Goal: Task Accomplishment & Management: Use online tool/utility

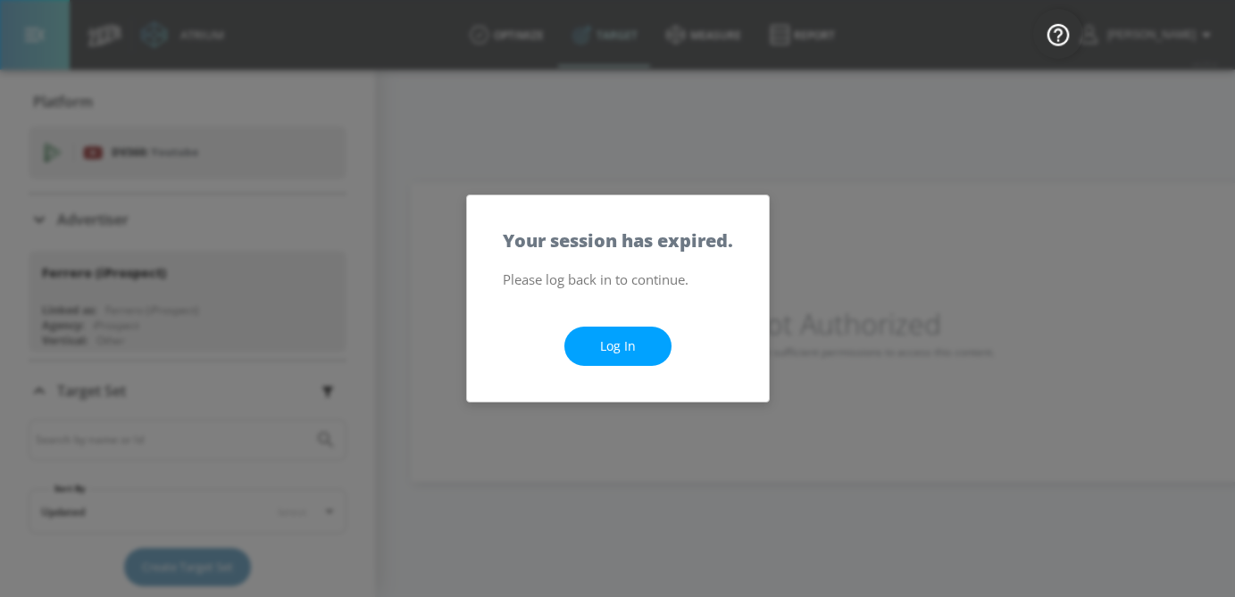
scroll to position [312, 0]
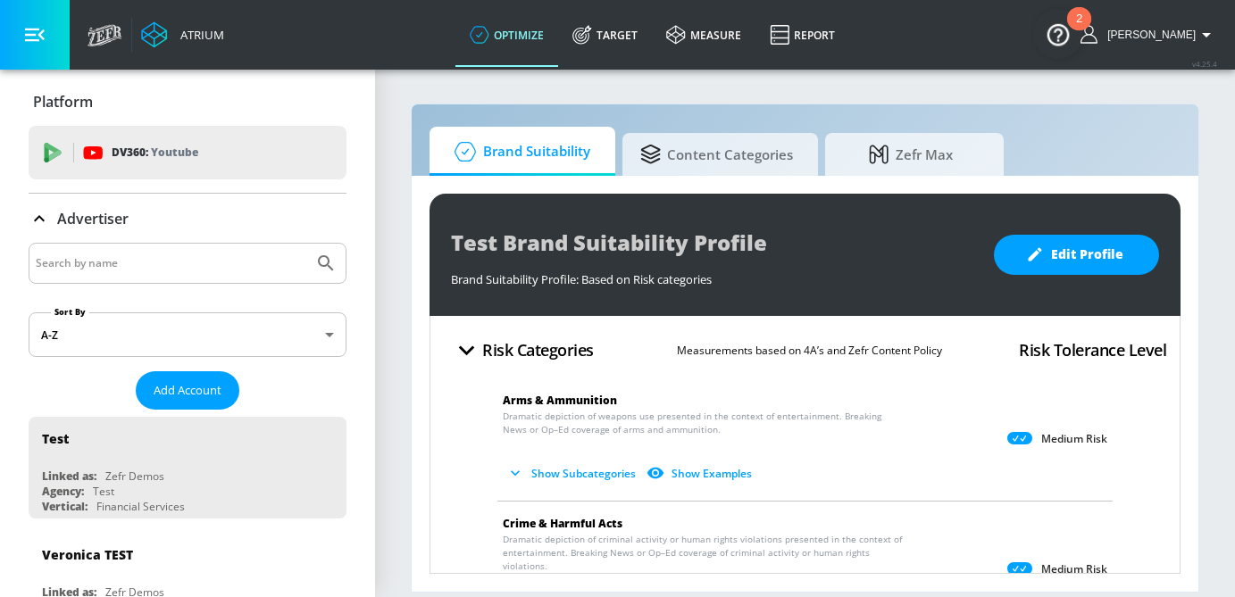
click at [171, 276] on div at bounding box center [188, 263] width 318 height 41
click at [171, 266] on input "Search by name" at bounding box center [171, 263] width 271 height 23
type input "universal"
click at [306, 244] on button "Submit Search" at bounding box center [325, 263] width 39 height 39
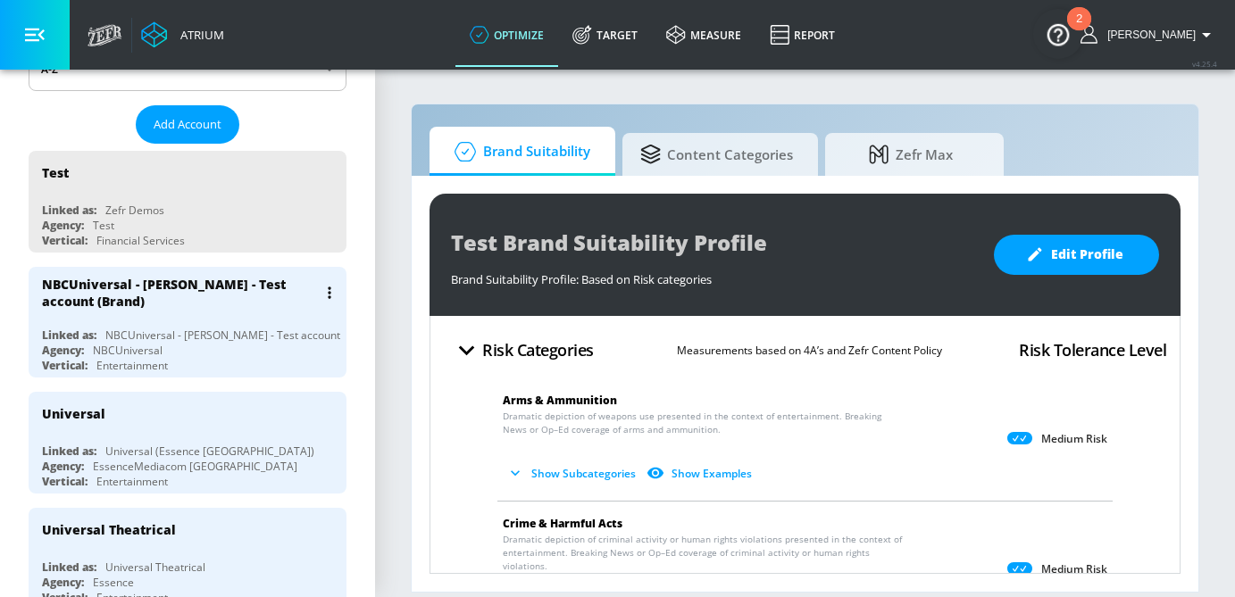
scroll to position [268, 0]
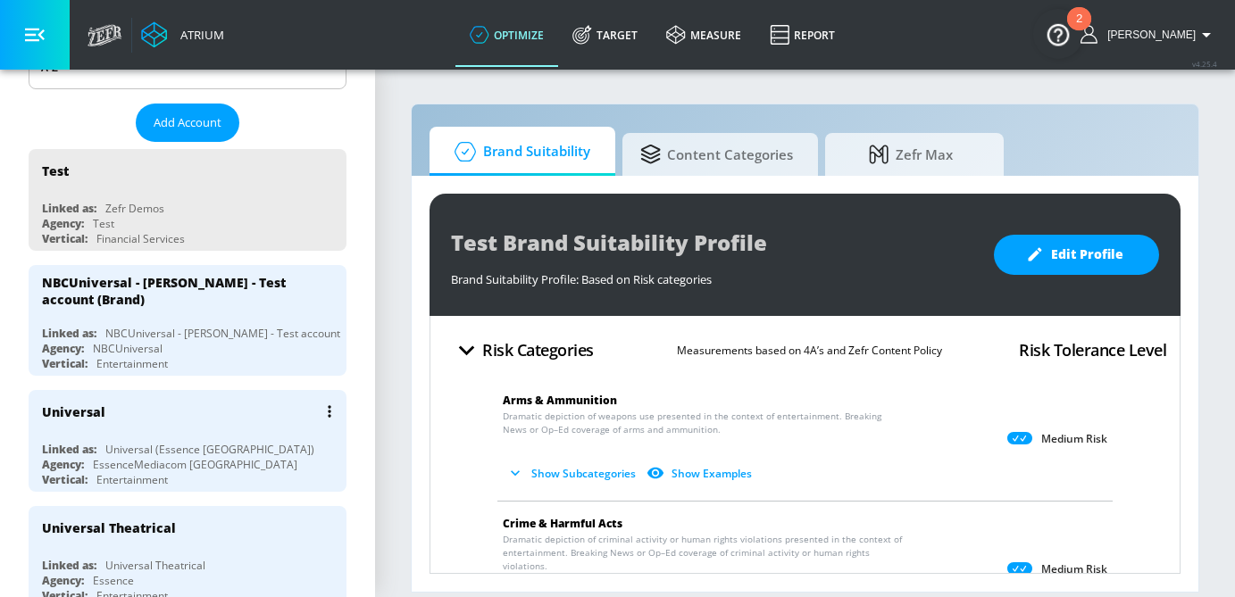
click at [250, 448] on div "Linked as: Universal (Essence Toronto)" at bounding box center [192, 449] width 300 height 15
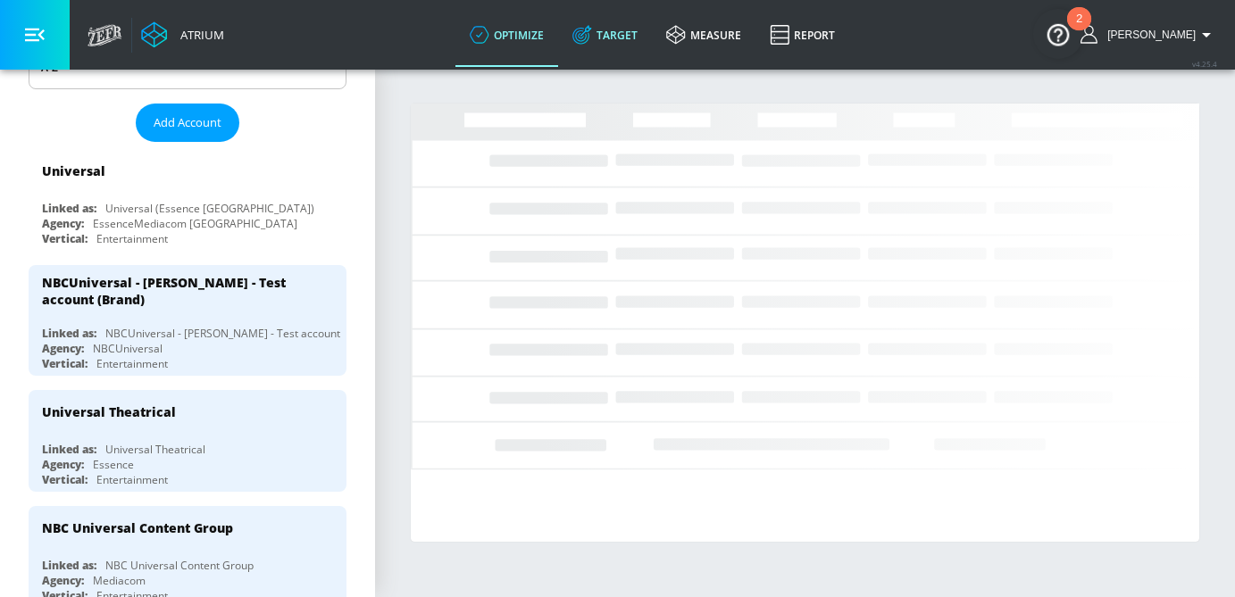
click at [652, 23] on link "Target" at bounding box center [605, 35] width 94 height 64
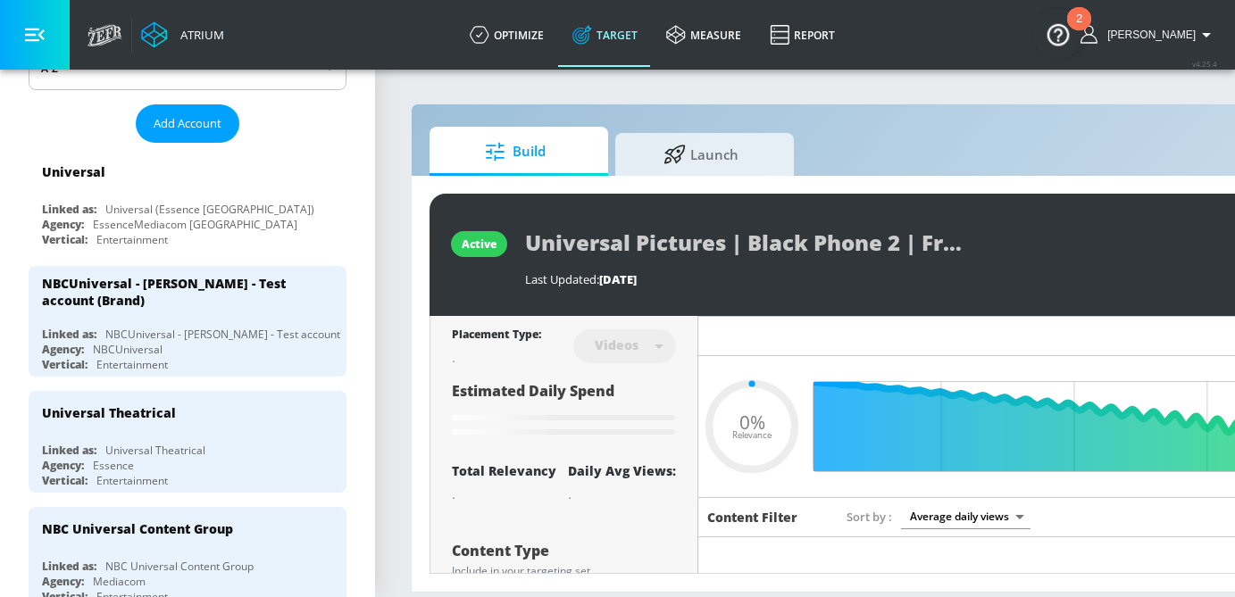
type input "0.05"
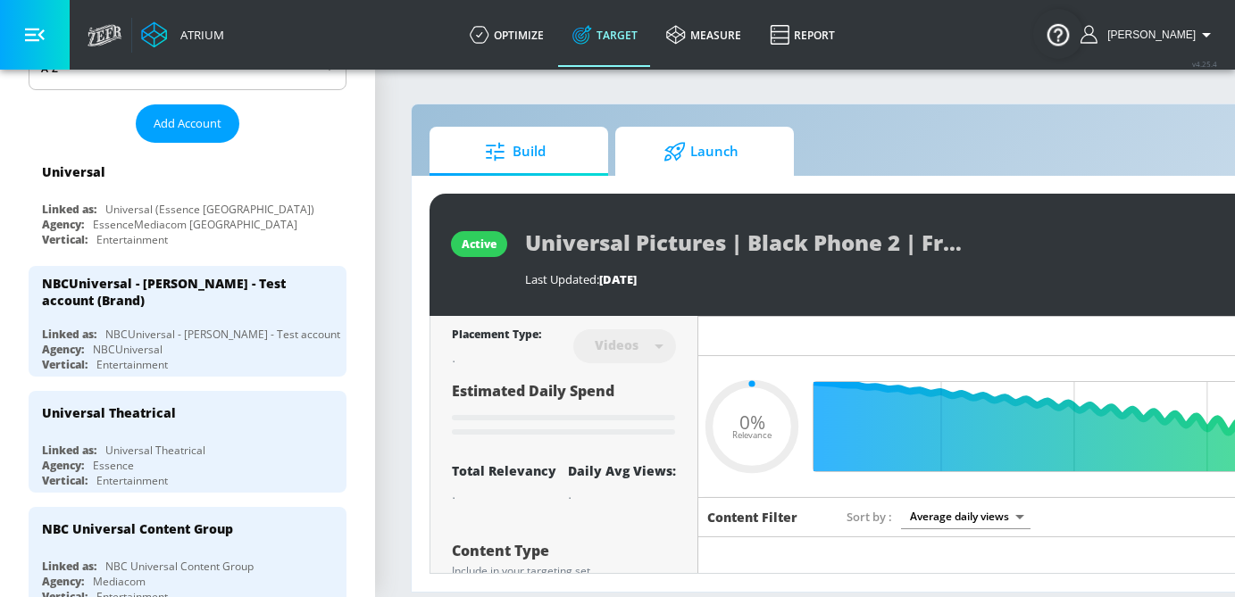
click at [681, 136] on span "Launch" at bounding box center [701, 151] width 136 height 43
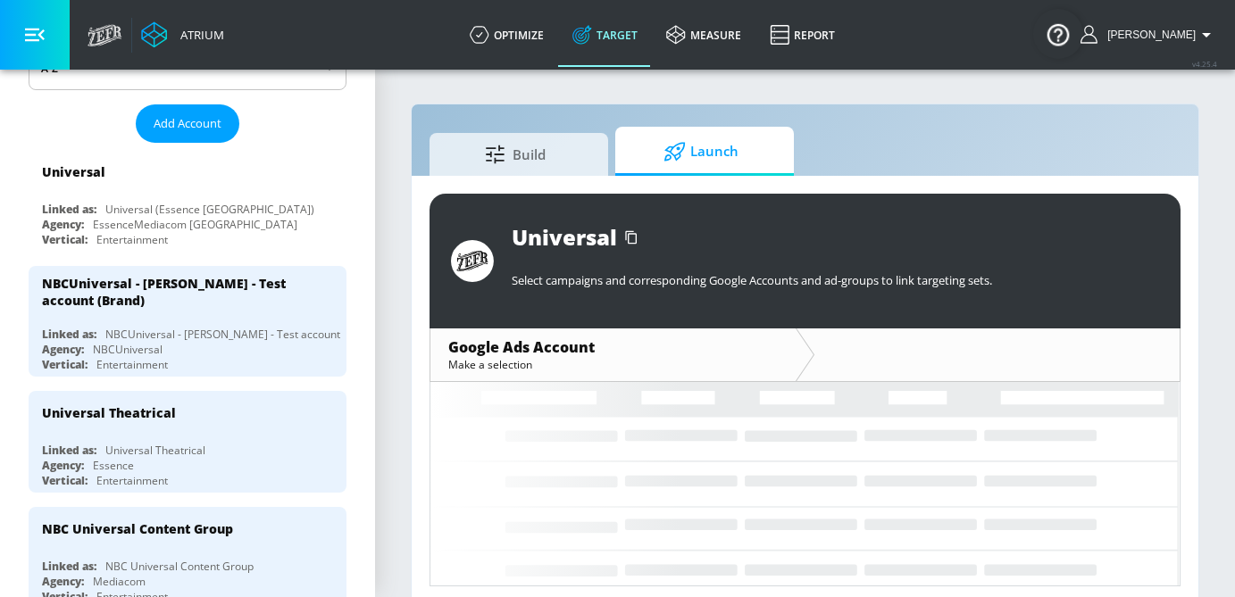
scroll to position [8, 0]
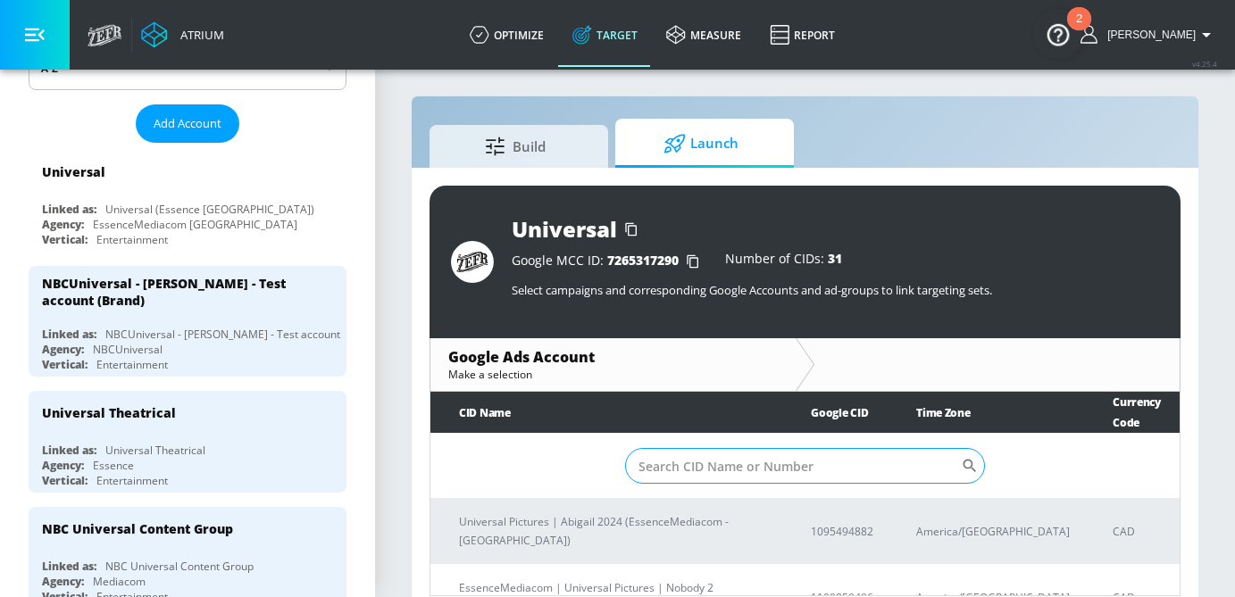
click at [690, 459] on input "Sort By" at bounding box center [793, 466] width 337 height 36
paste input "152-683-4135"
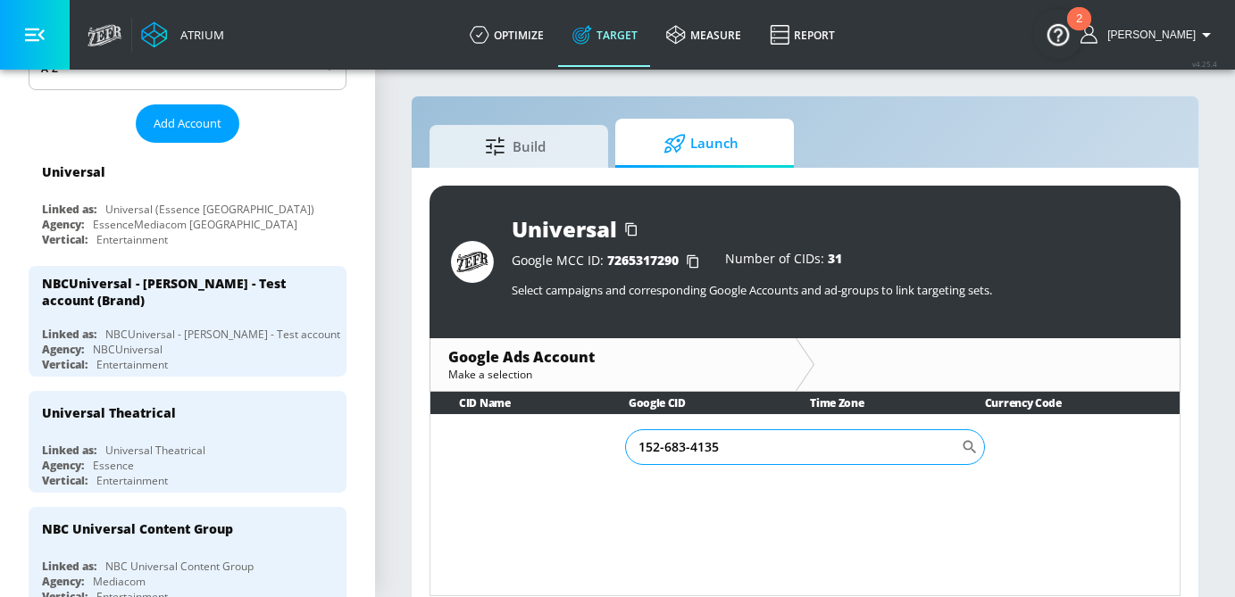
click at [689, 456] on input "152-683-4135" at bounding box center [793, 448] width 337 height 36
click at [689, 455] on input "152-683-4135" at bounding box center [793, 448] width 337 height 36
click at [691, 448] on input "152-683-4135" at bounding box center [793, 448] width 337 height 36
click at [664, 447] on input "152-6834135" at bounding box center [793, 448] width 337 height 36
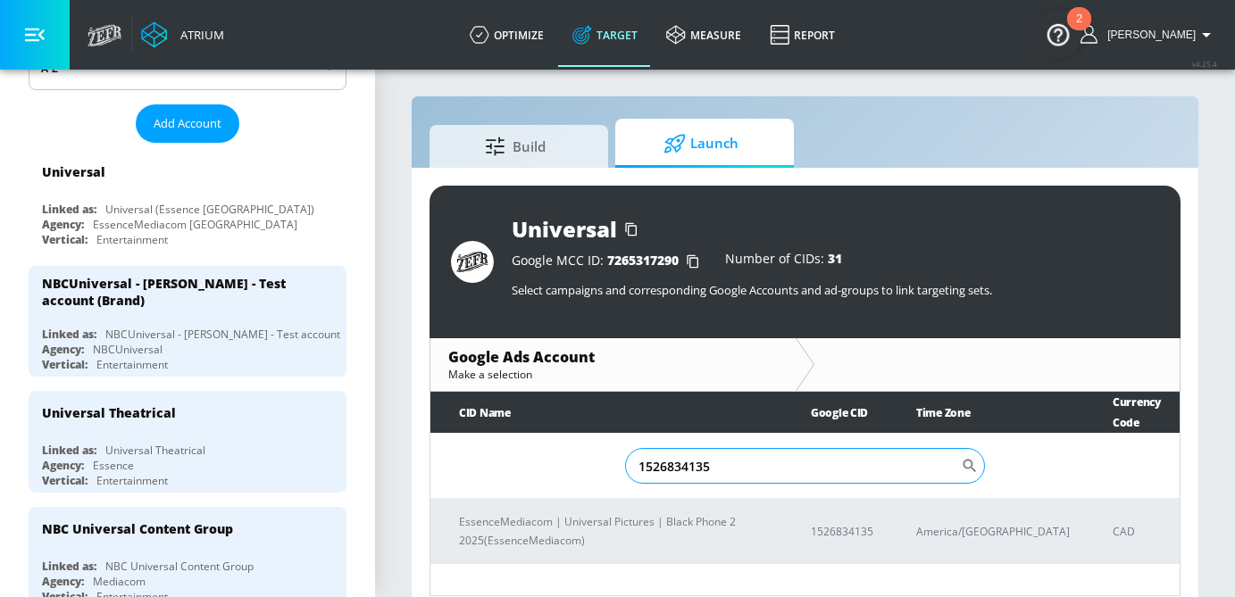
drag, startPoint x: 718, startPoint y: 466, endPoint x: 636, endPoint y: 466, distance: 82.2
click at [636, 466] on input "1526834135" at bounding box center [793, 466] width 337 height 36
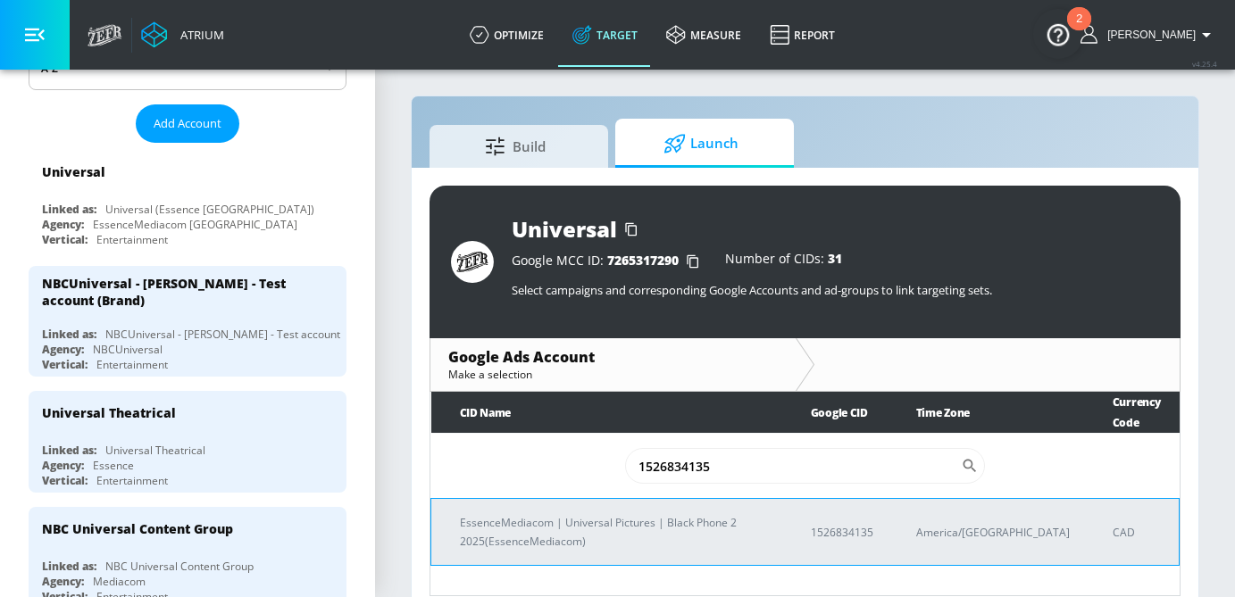
type input "1526834135"
click at [639, 540] on p "EssenceMediacom | Universal Pictures | Black Phone 2 2025(EssenceMediacom)" at bounding box center [614, 533] width 308 height 38
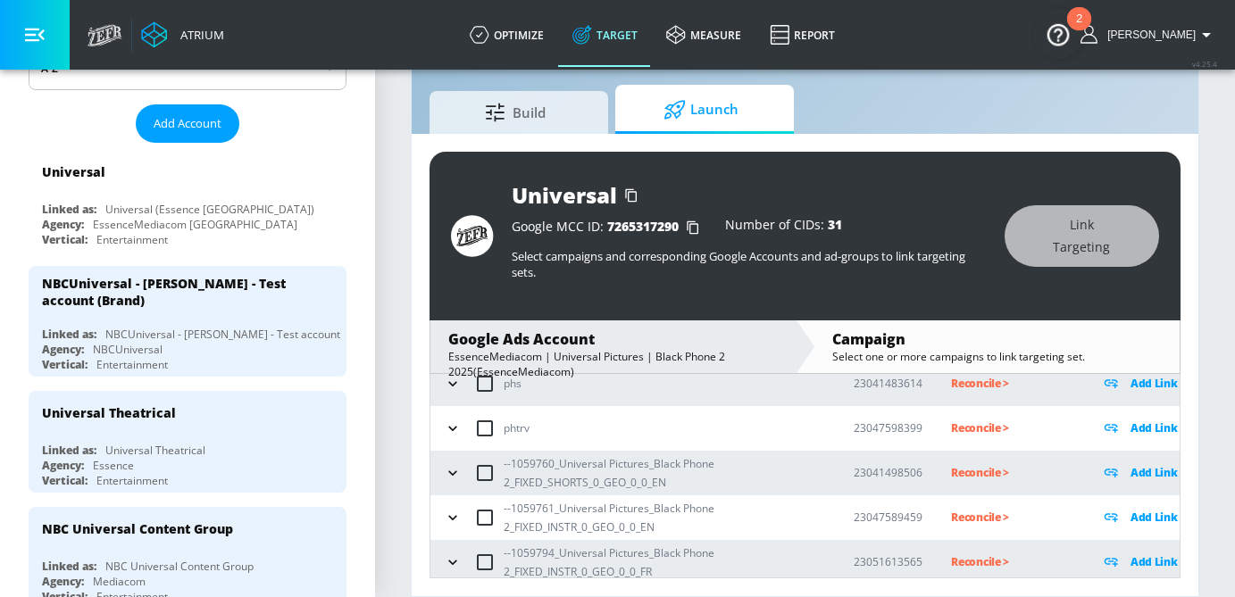
scroll to position [112, 0]
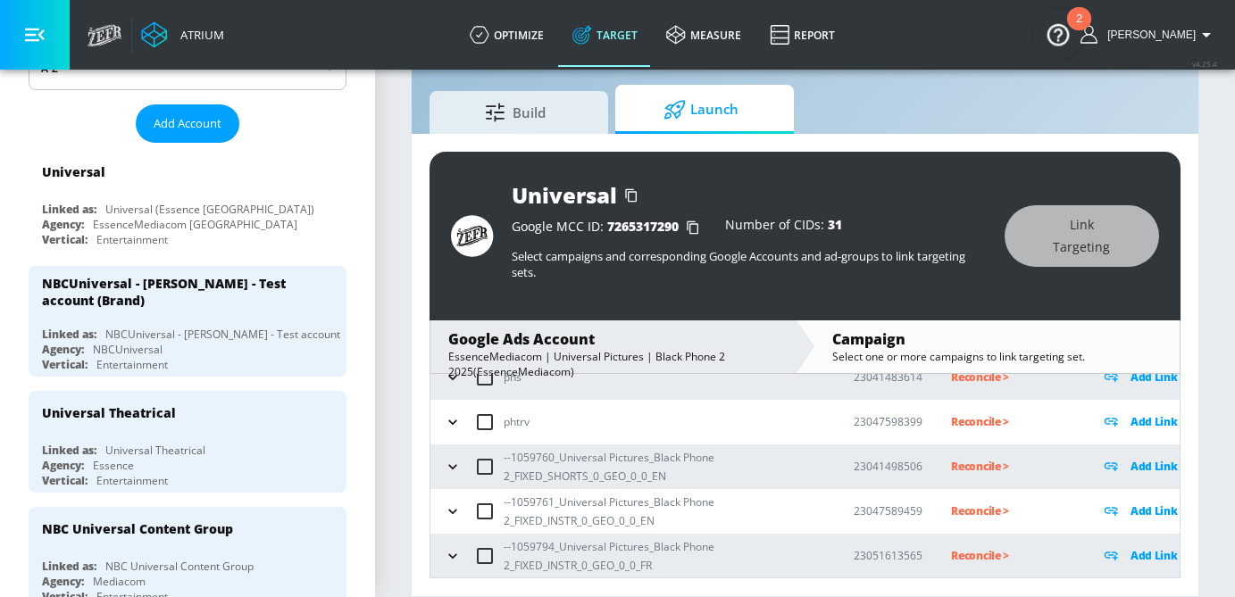
click at [452, 475] on button "button" at bounding box center [452, 467] width 27 height 27
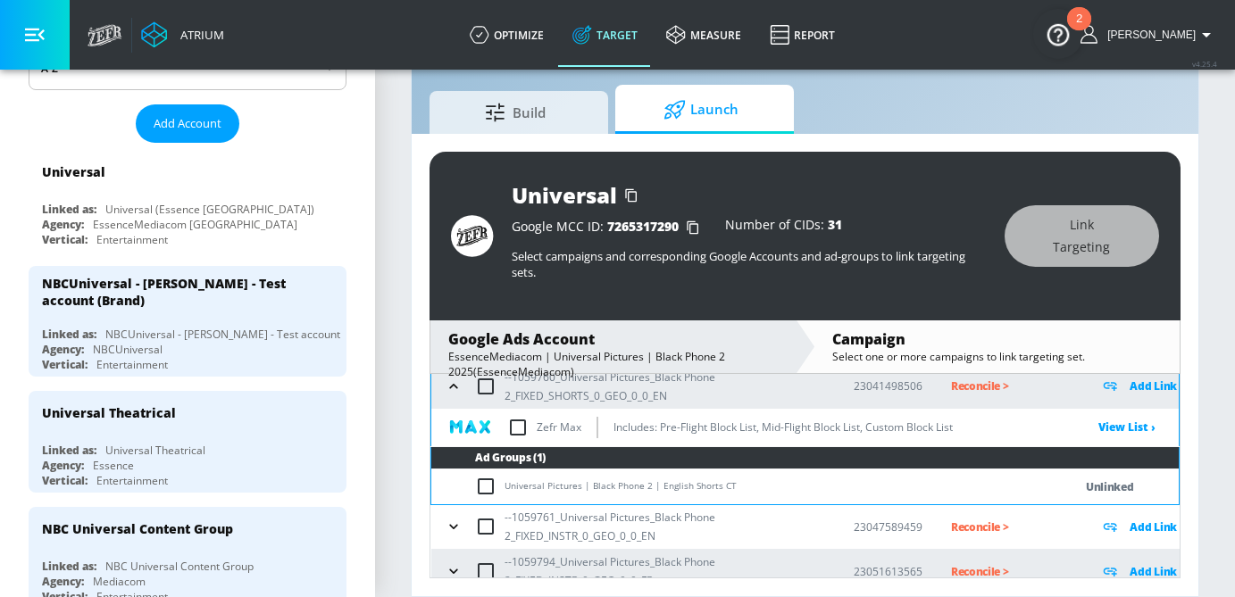
scroll to position [208, 0]
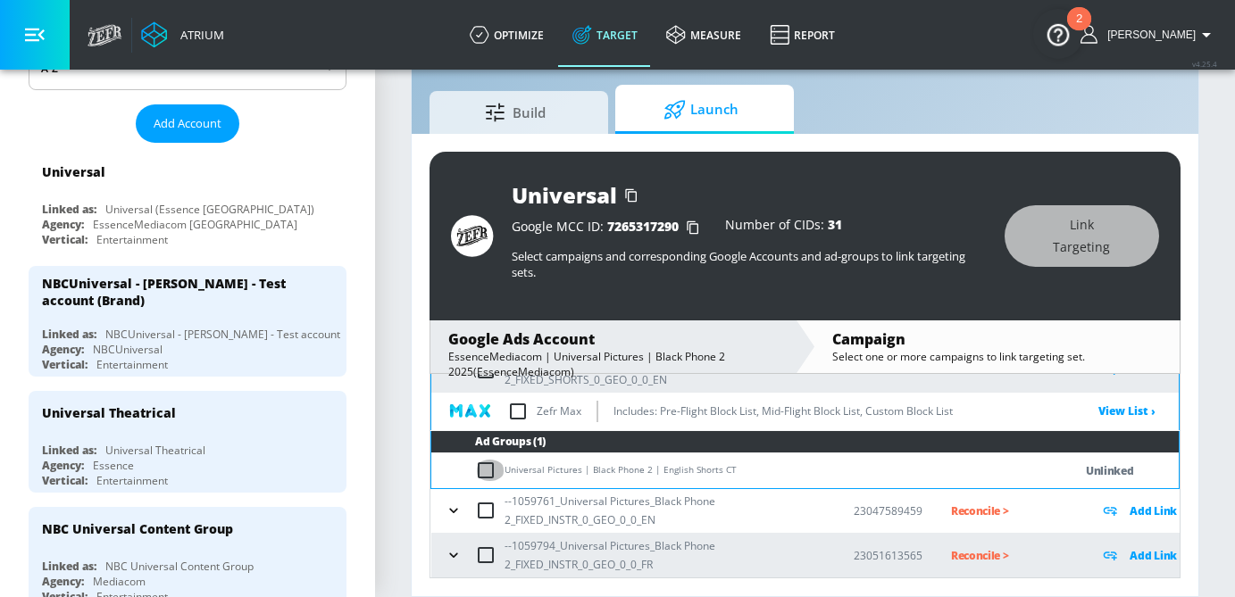
click at [480, 466] on input "checkbox" at bounding box center [489, 470] width 29 height 21
checkbox input "true"
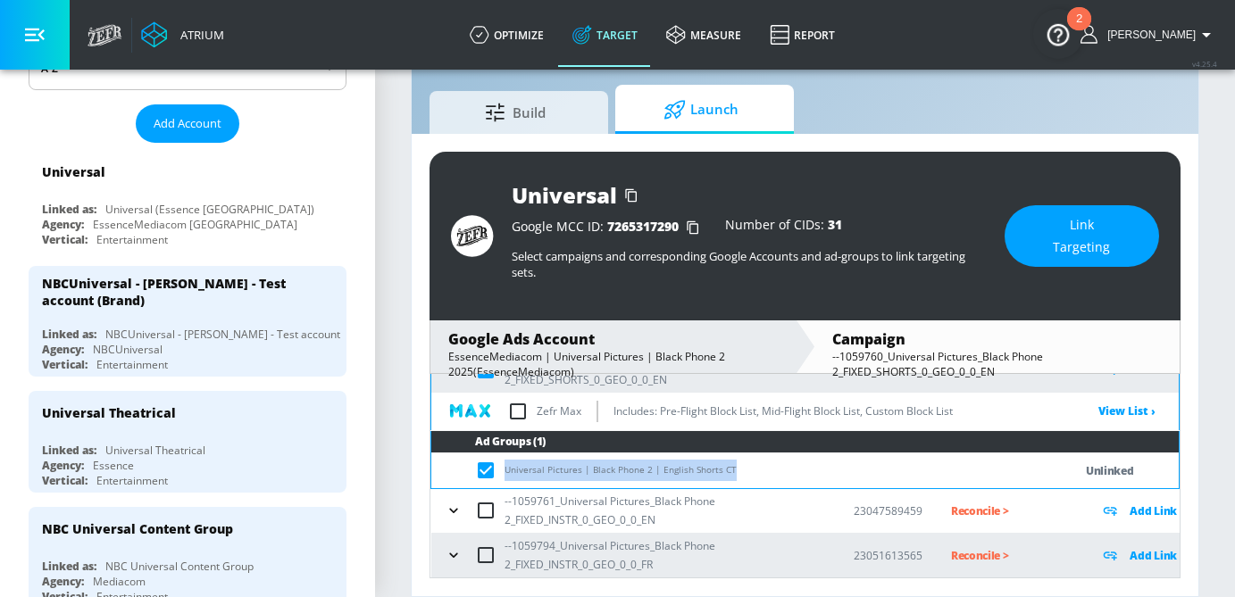
drag, startPoint x: 742, startPoint y: 472, endPoint x: 502, endPoint y: 472, distance: 240.2
click at [502, 472] on td "Universal Pictures | Black Phone 2 | English Shorts CT" at bounding box center [734, 471] width 606 height 35
copy td "Universal Pictures | Black Phone 2 | English Shorts CT"
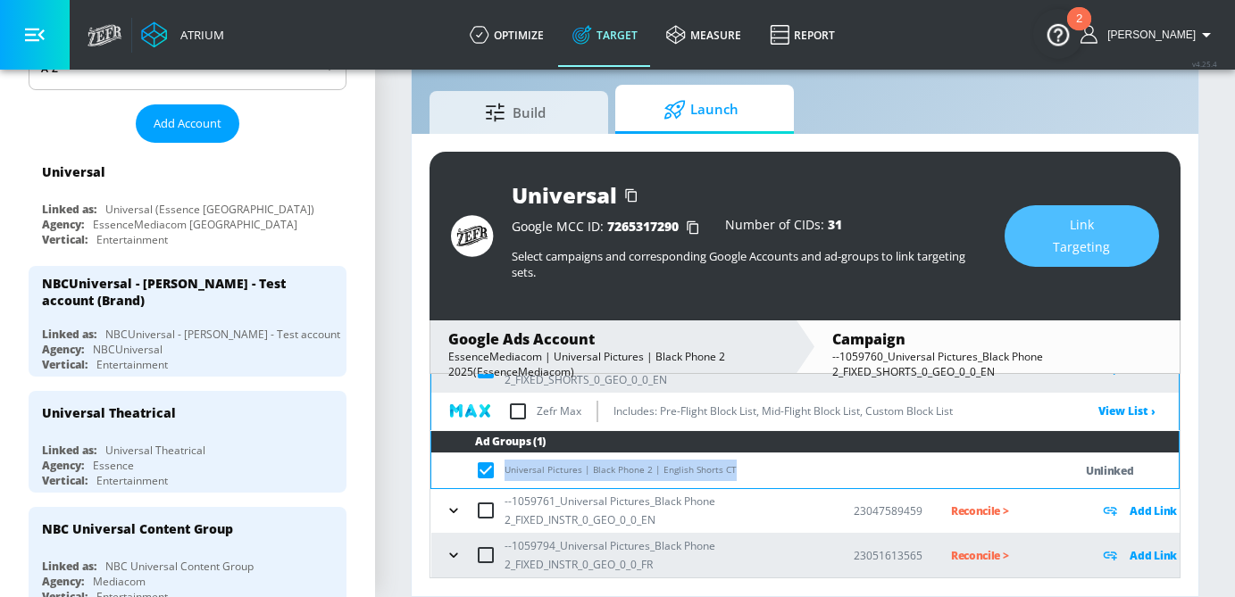
click at [1102, 224] on span "Link Targeting" at bounding box center [1081, 236] width 83 height 44
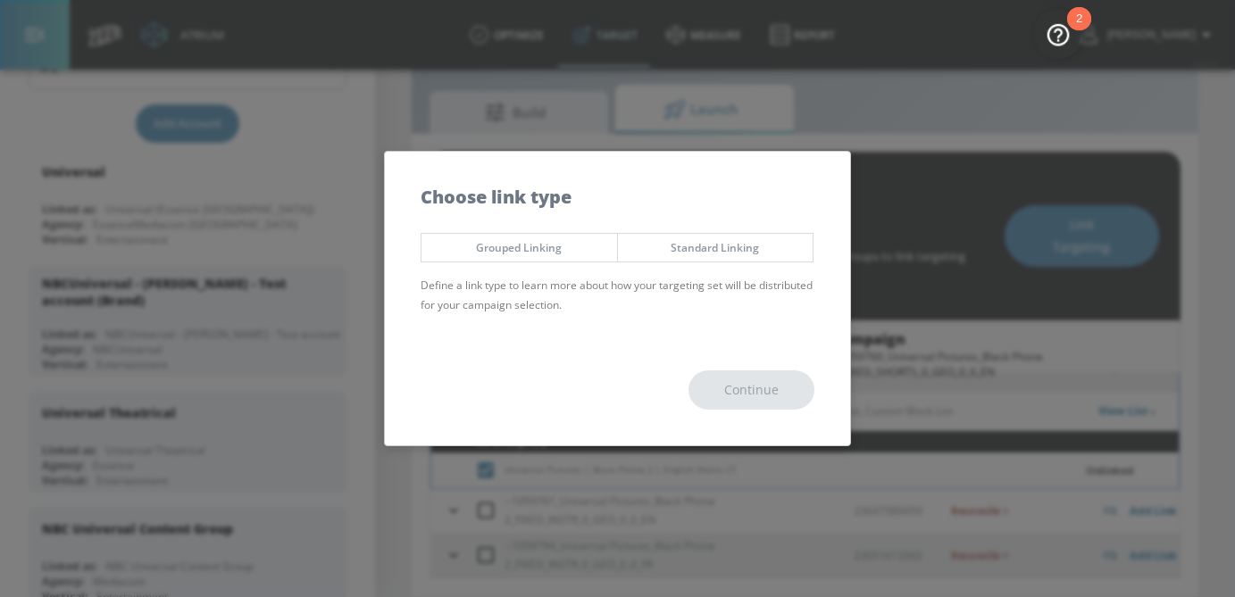
click at [711, 265] on div "Grouped Linking Standard Linking Define a link type to learn more about how you…" at bounding box center [617, 279] width 465 height 111
click at [711, 251] on span "Standard Linking" at bounding box center [715, 247] width 169 height 19
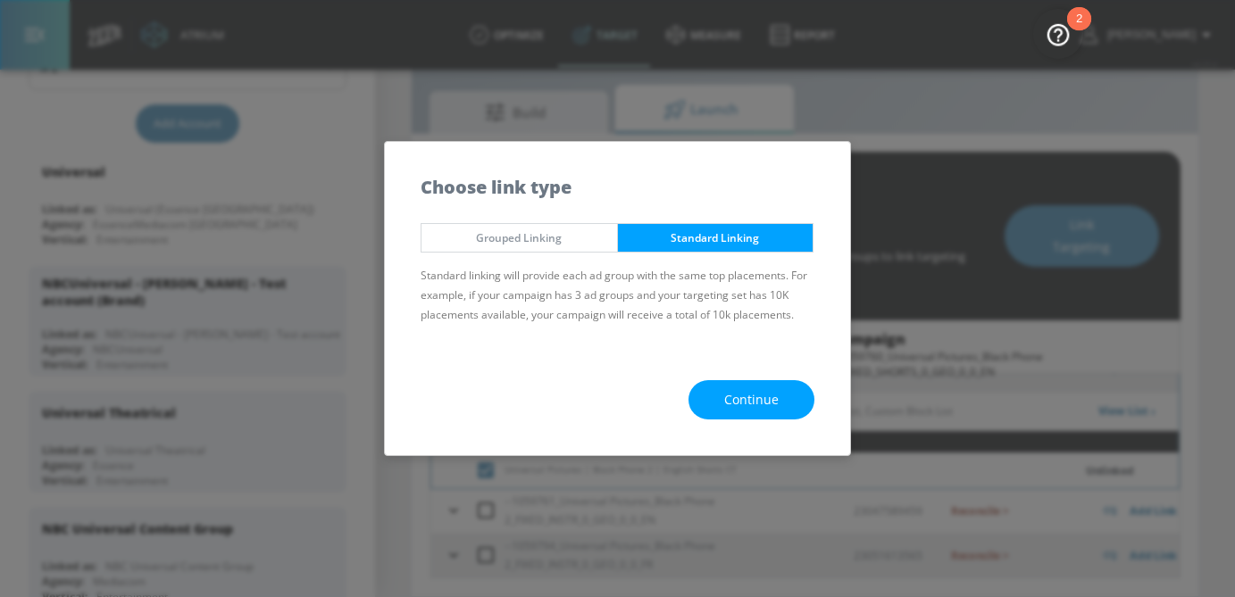
click at [756, 408] on span "Continue" at bounding box center [751, 400] width 54 height 22
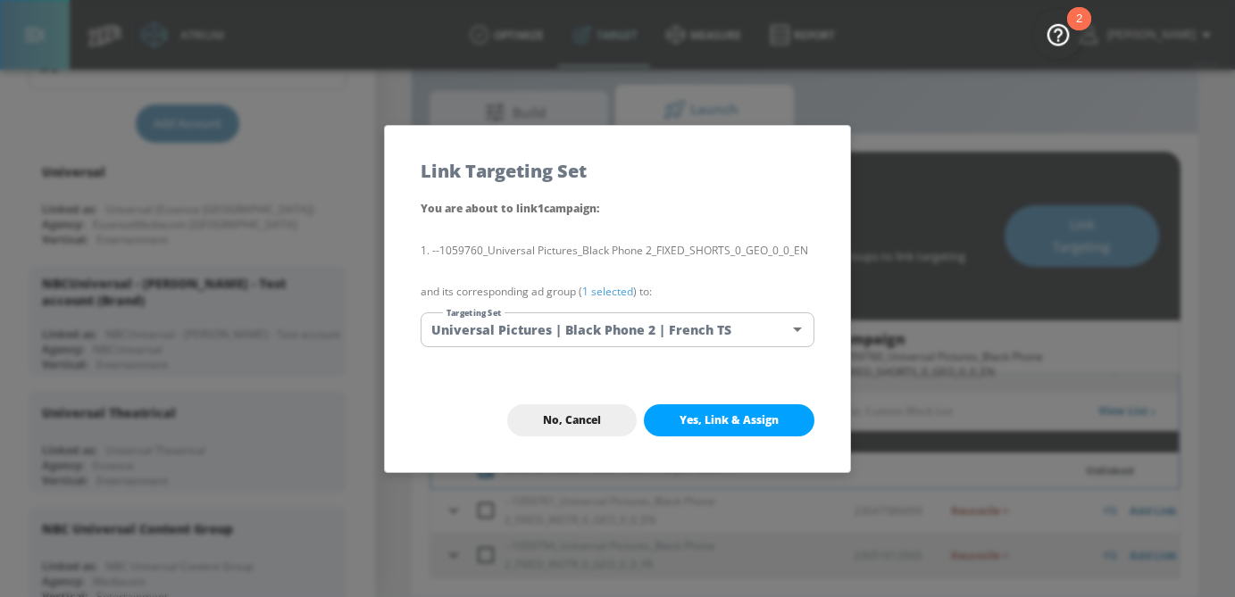
click at [653, 329] on body "Atrium optimize Target measure Report optimize Target measure Report v 4.25.4 […" at bounding box center [617, 277] width 1235 height 639
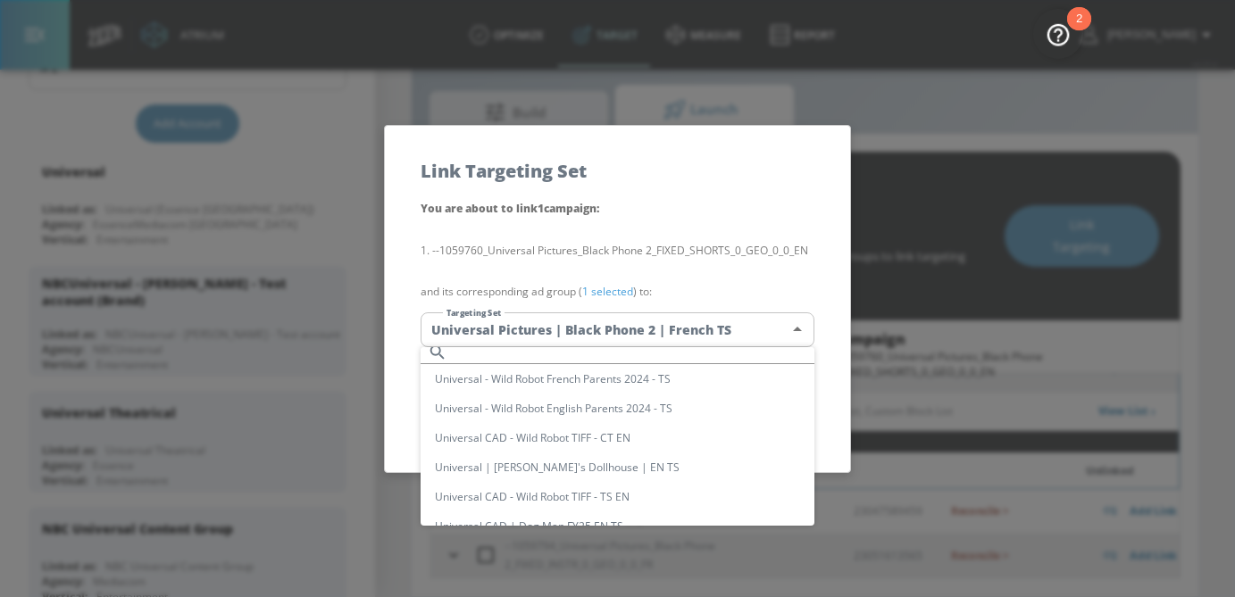
scroll to position [0, 0]
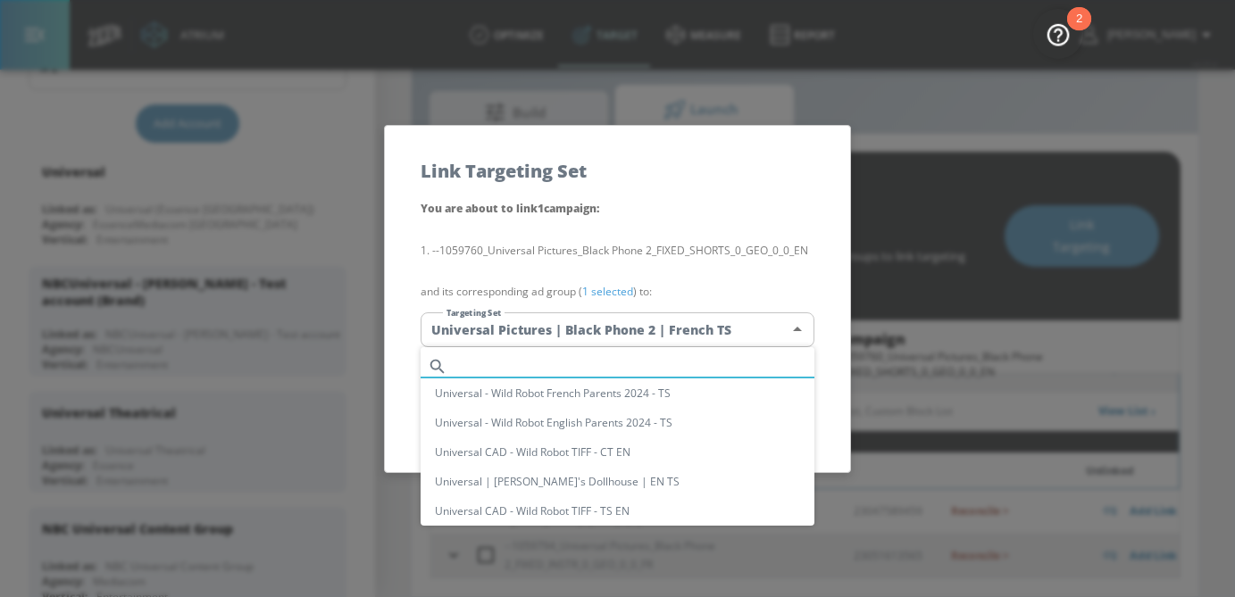
click at [580, 360] on input "text" at bounding box center [635, 367] width 360 height 24
paste input "Universal Pictures | Black Phone 2 | English Shorts CT"
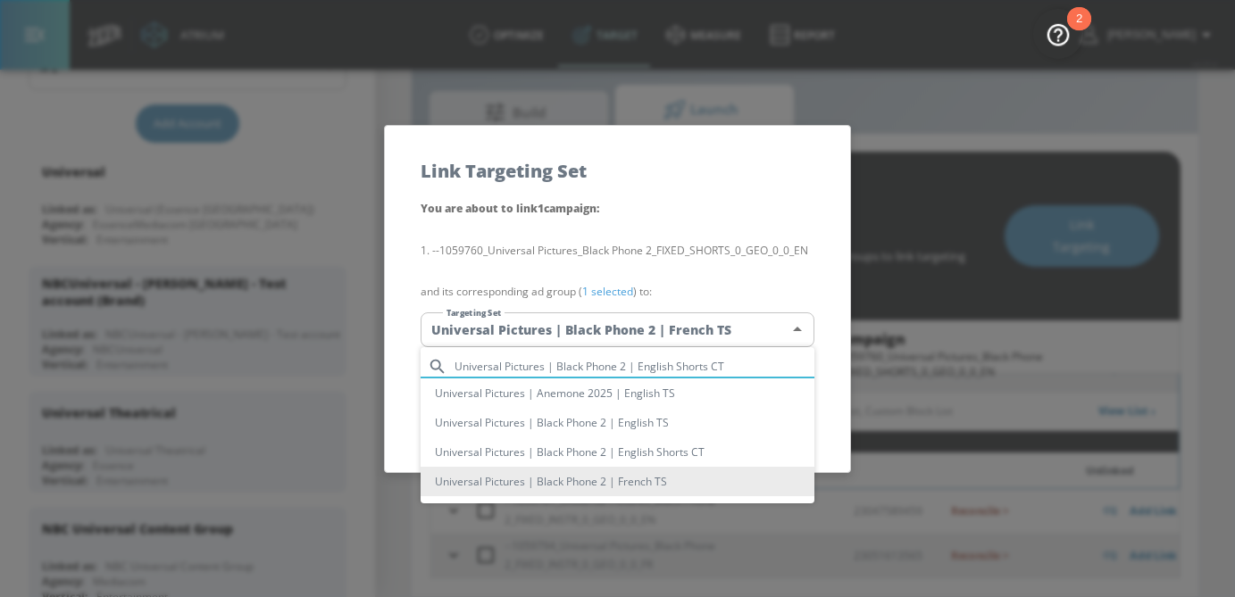
type input "Universal Pictures | Black Phone 2 | English Shorts CT"
click at [577, 461] on li "Universal Pictures | Black Phone 2 | English Shorts CT" at bounding box center [618, 452] width 394 height 29
type input "e8792423-502e-4241-b2ab-fabb2f5e5e47"
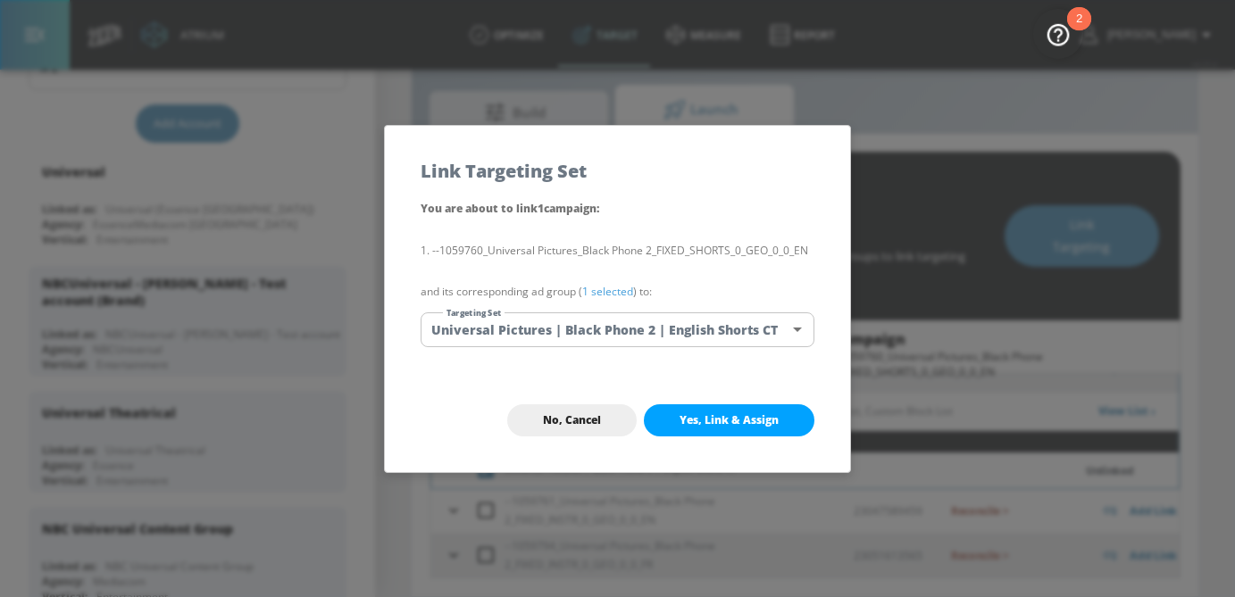
click at [605, 296] on link "1 selected" at bounding box center [607, 291] width 51 height 15
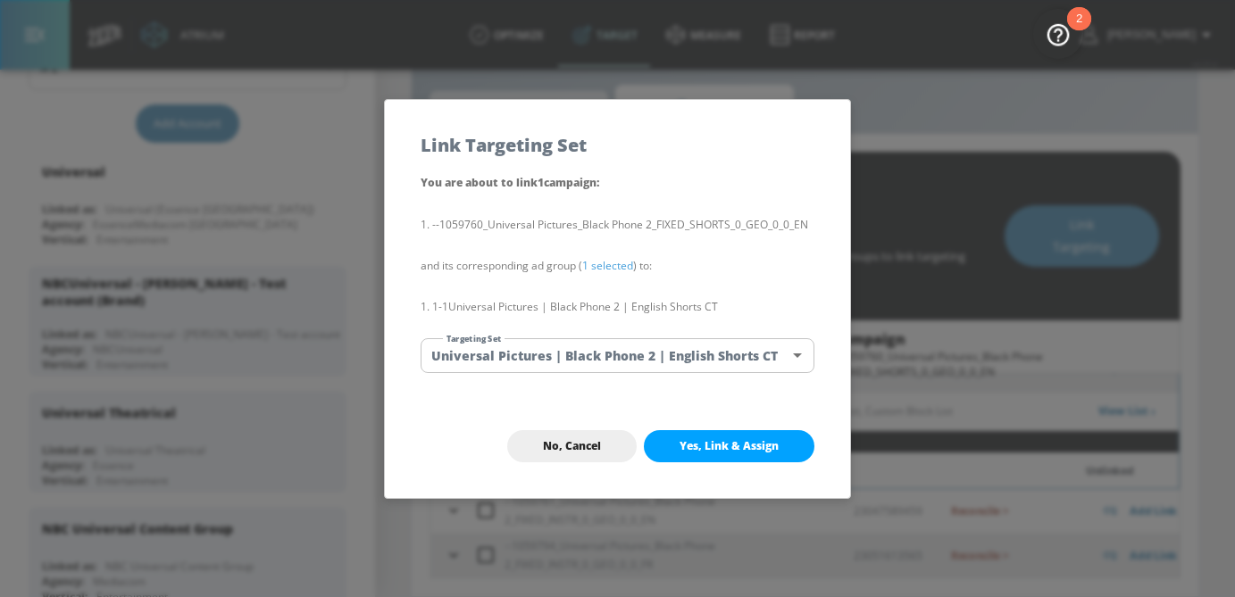
click at [732, 450] on span "Yes, Link & Assign" at bounding box center [729, 446] width 99 height 14
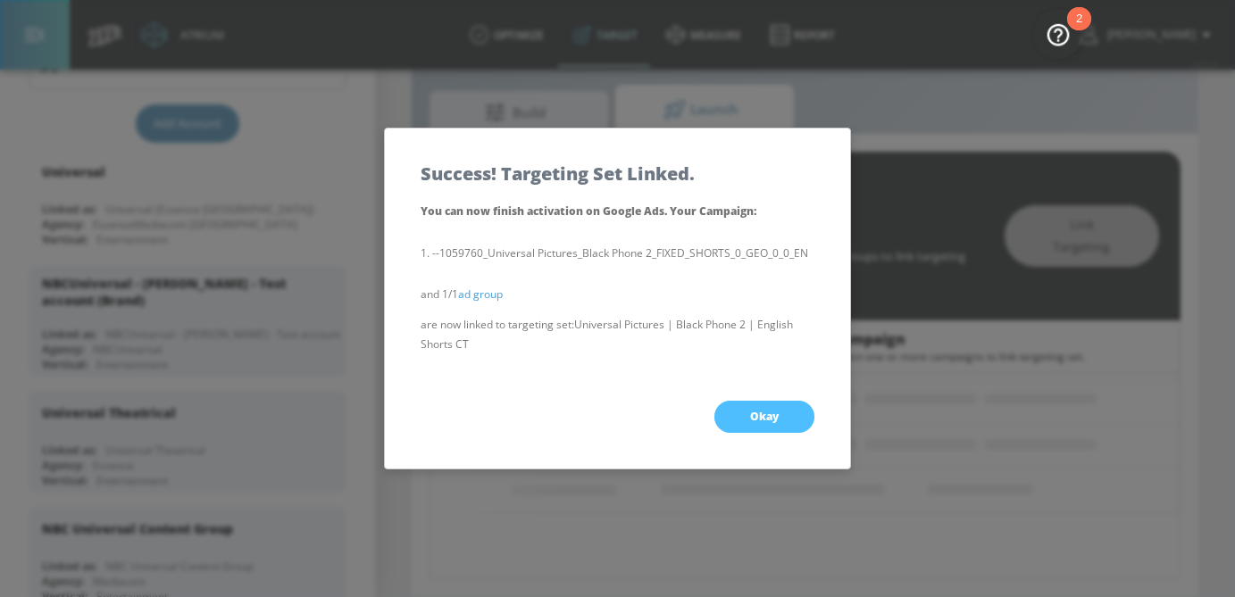
click at [781, 405] on button "Okay" at bounding box center [764, 417] width 100 height 32
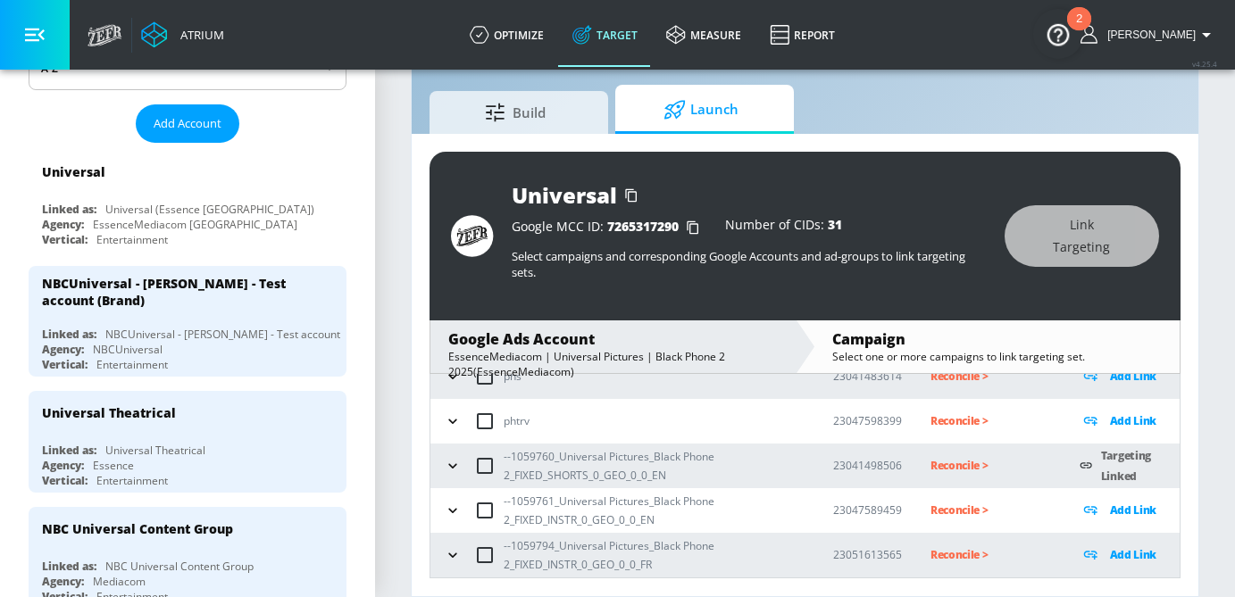
scroll to position [112, 0]
click at [454, 514] on icon "button" at bounding box center [453, 512] width 18 height 18
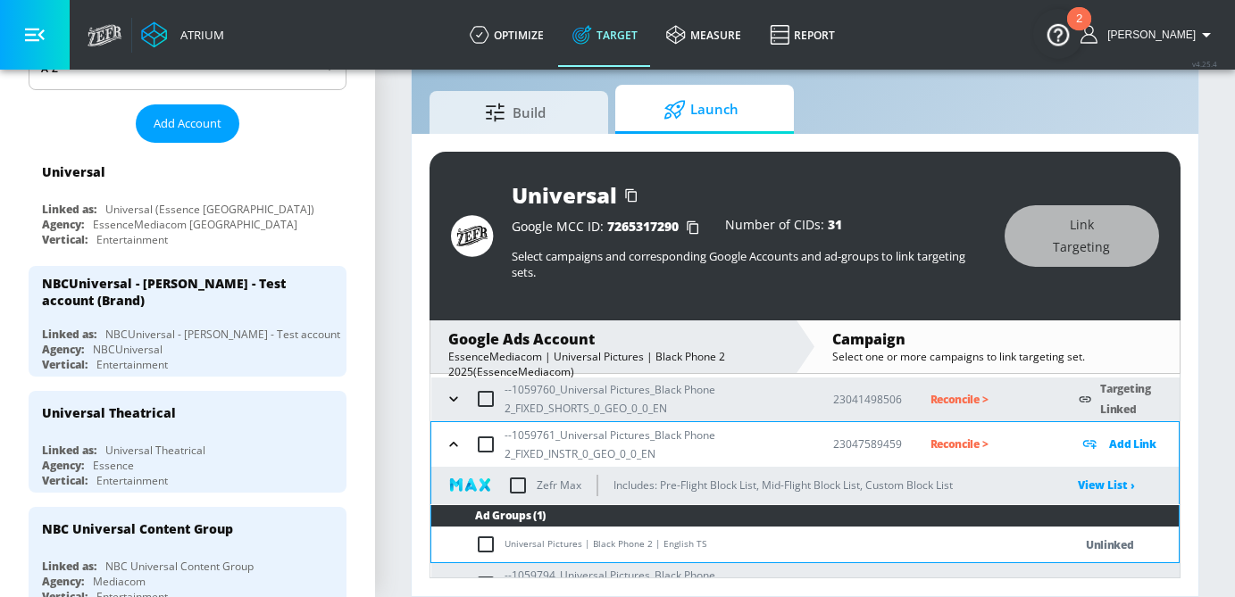
scroll to position [208, 0]
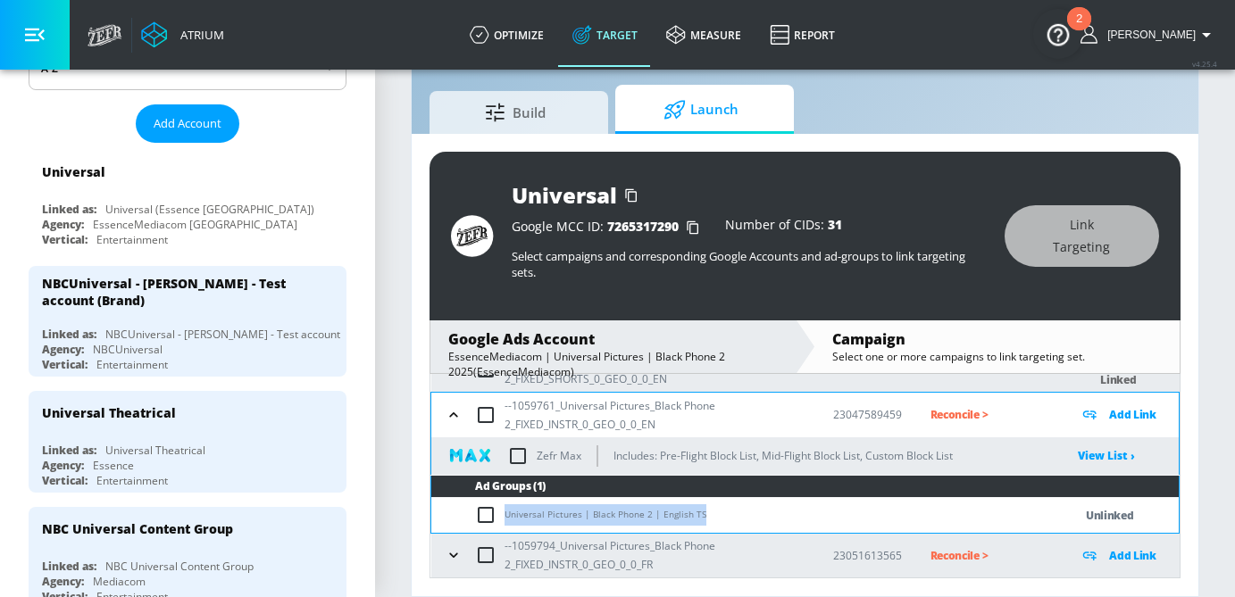
drag, startPoint x: 707, startPoint y: 519, endPoint x: 498, endPoint y: 518, distance: 209.0
click at [498, 518] on td "Universal Pictures | Black Phone 2 | English TS" at bounding box center [734, 515] width 606 height 35
copy td "Universal Pictures | Black Phone 2 | English TS"
click at [486, 519] on input "checkbox" at bounding box center [489, 515] width 29 height 21
checkbox input "true"
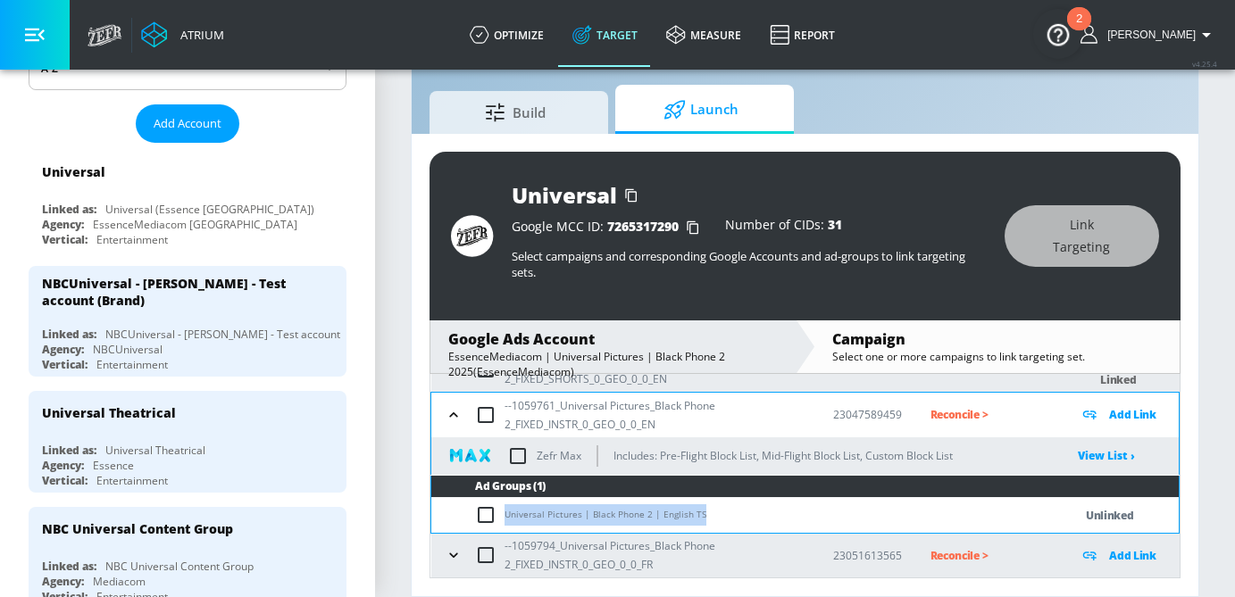
checkbox input "true"
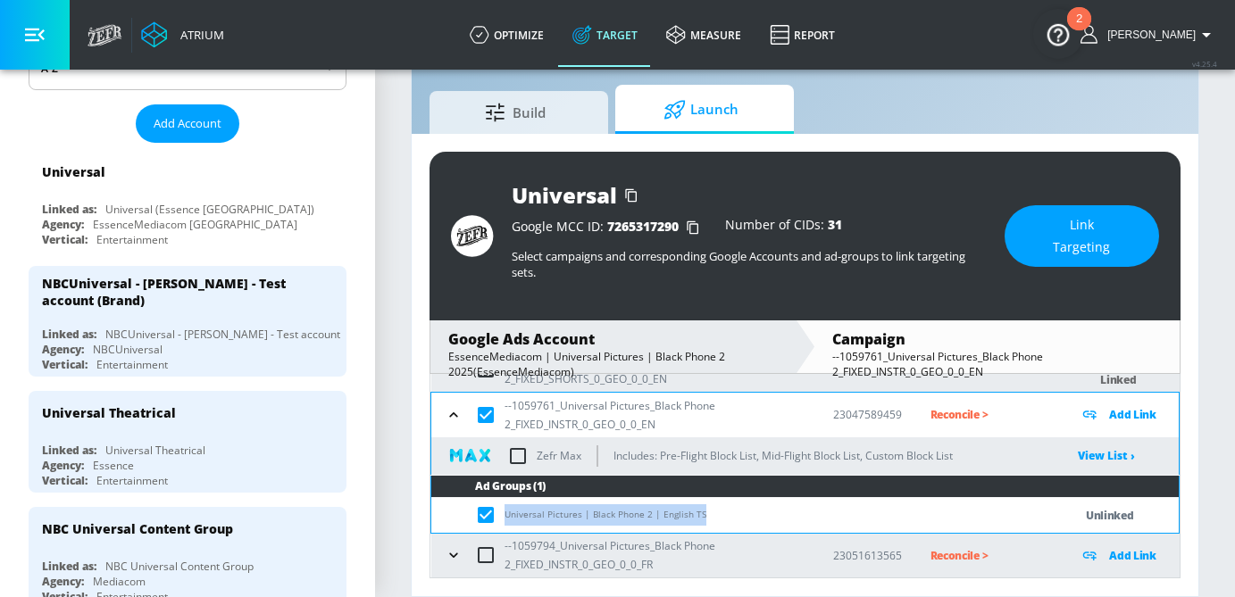
click at [1065, 244] on span "Link Targeting" at bounding box center [1081, 236] width 83 height 44
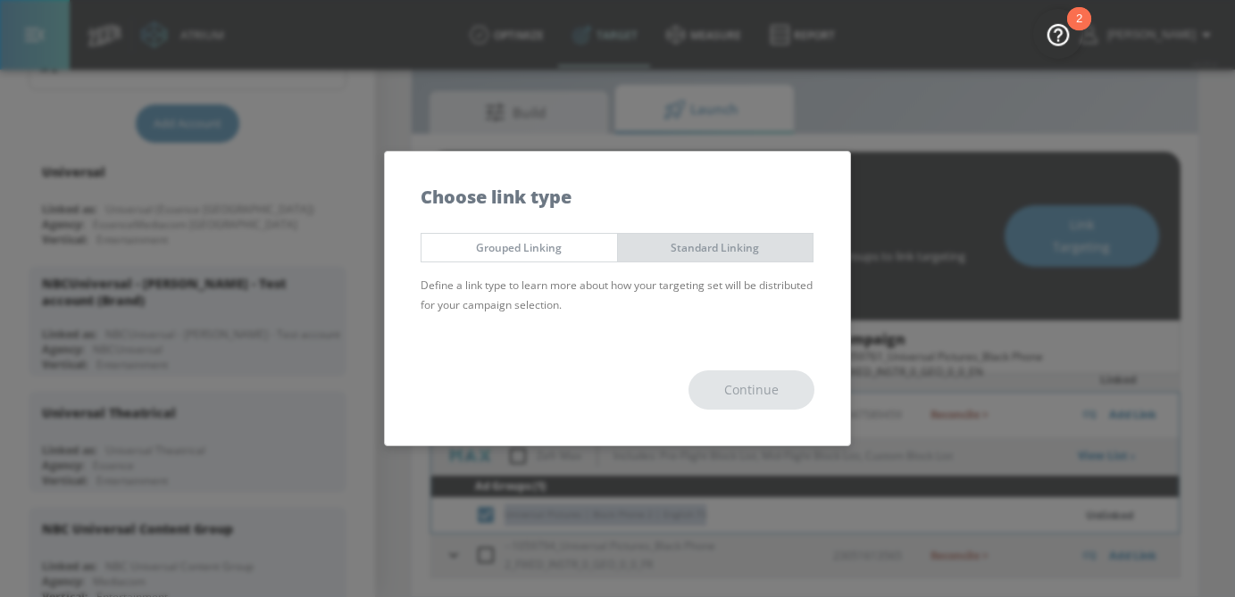
click at [718, 236] on button "Standard Linking" at bounding box center [715, 247] width 197 height 29
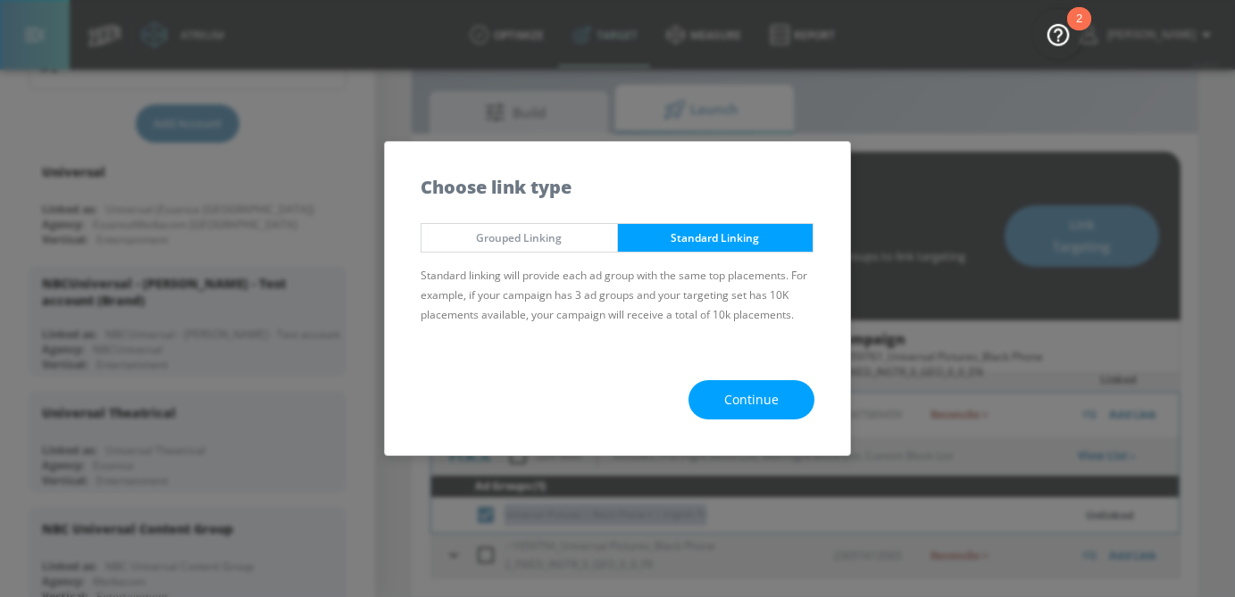
click at [746, 409] on span "Continue" at bounding box center [751, 400] width 54 height 22
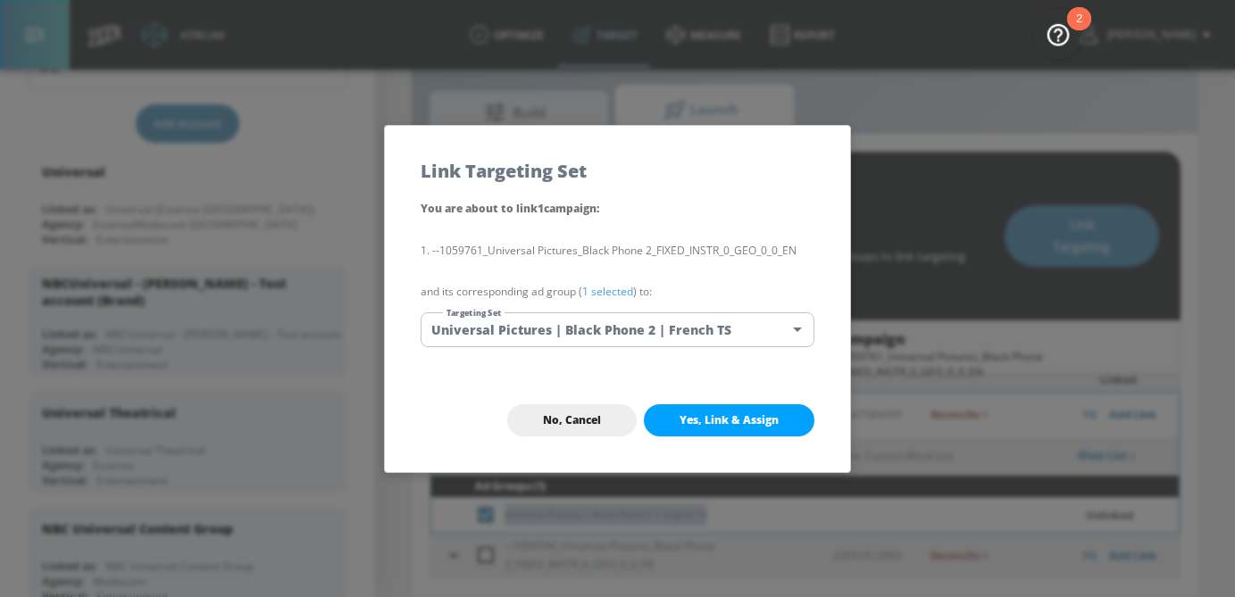
click at [616, 318] on body "Atrium optimize Target measure Report optimize Target measure Report v 4.25.4 […" at bounding box center [617, 277] width 1235 height 639
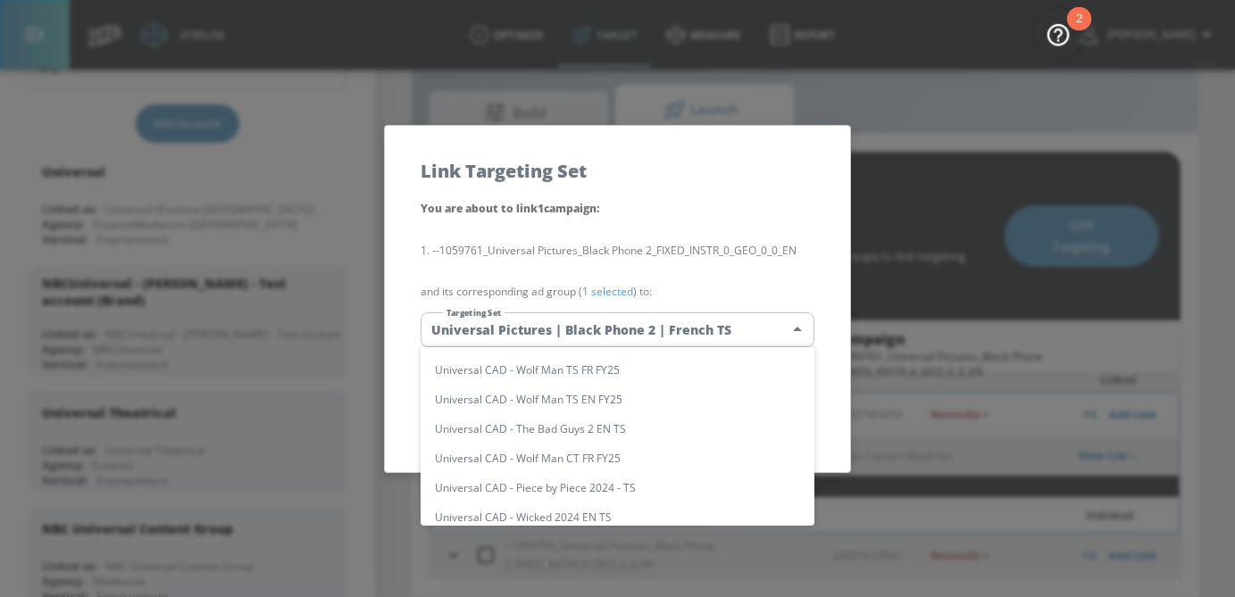
scroll to position [0, 0]
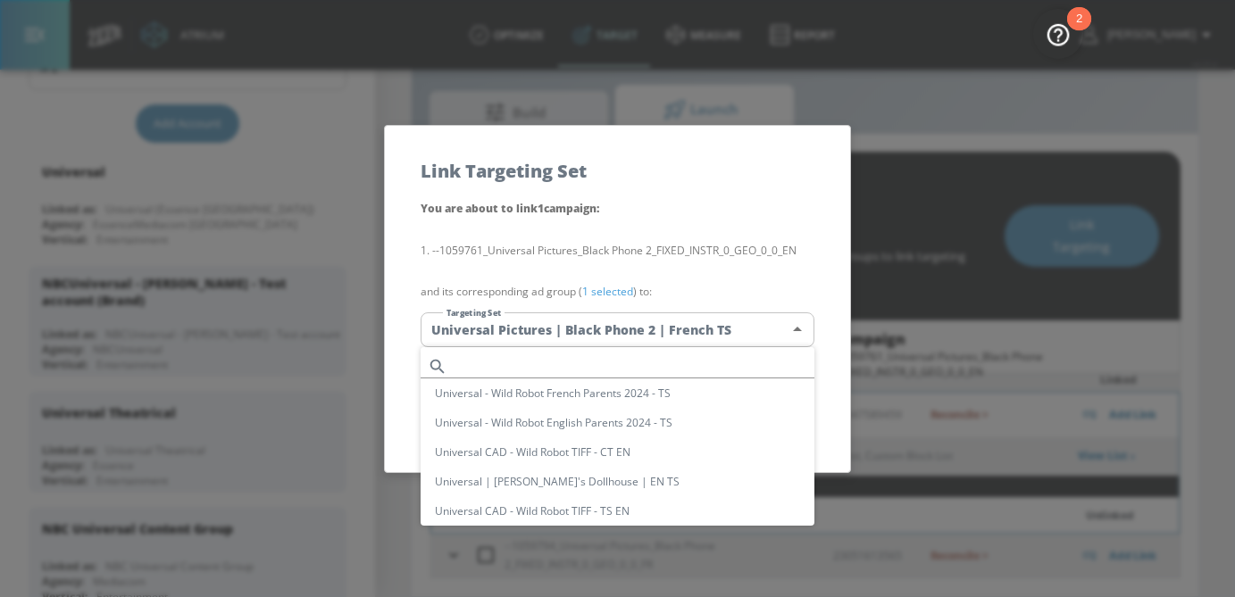
click at [584, 359] on input "text" at bounding box center [635, 367] width 360 height 24
paste input "Universal Pictures | Black Phone 2 | English TS"
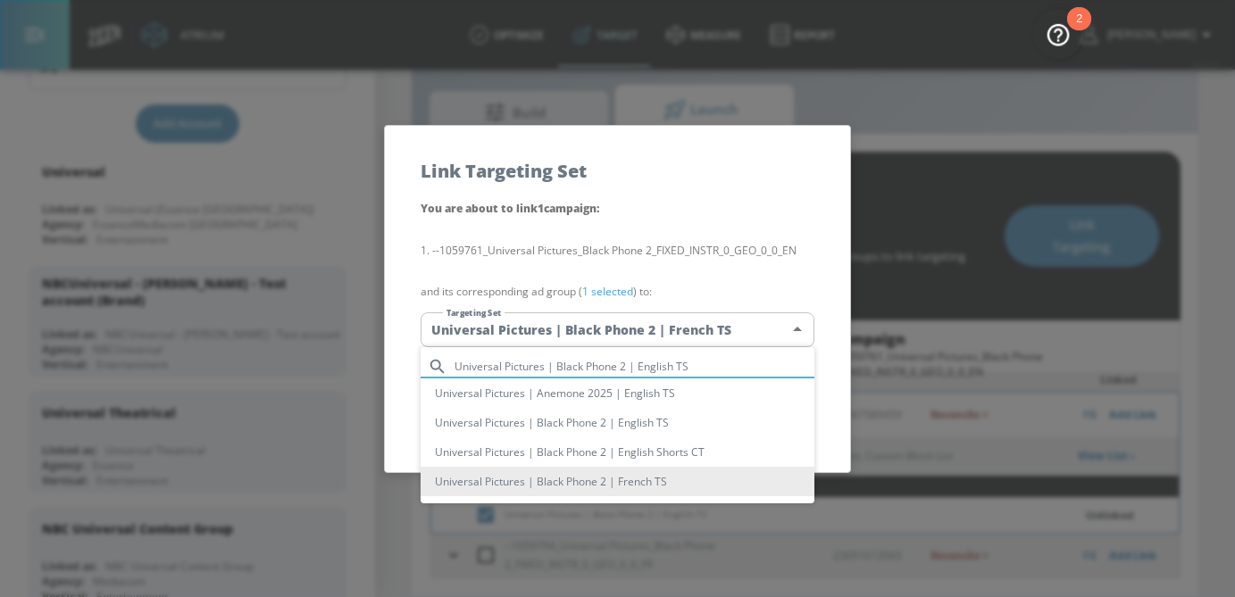
type input "Universal Pictures | Black Phone 2 | English TS"
click at [585, 427] on li "Universal Pictures | Black Phone 2 | English TS" at bounding box center [618, 422] width 394 height 29
type input "5831041d-a156-451d-9b22-7f581d1bd1c0"
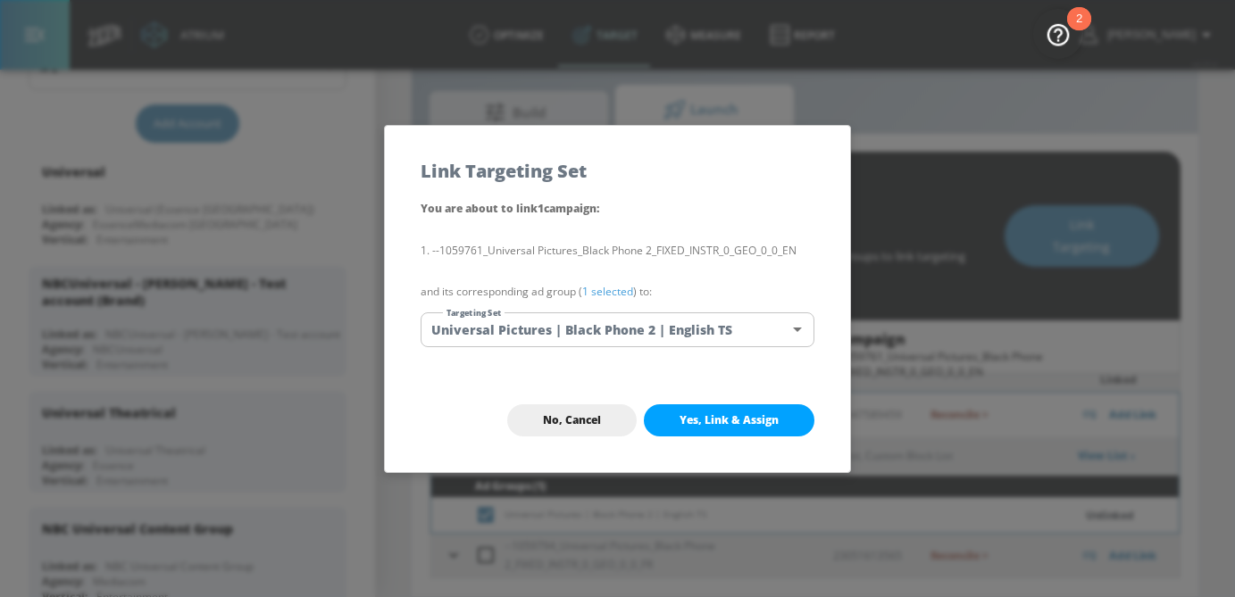
click at [606, 290] on link "1 selected" at bounding box center [607, 291] width 51 height 15
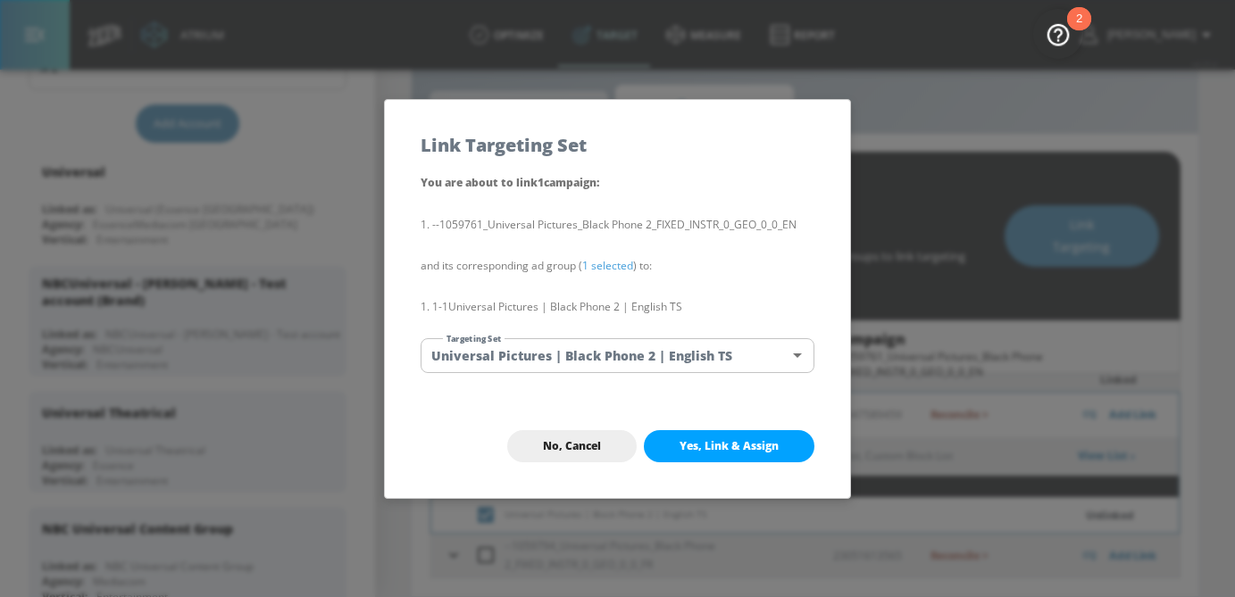
click at [728, 454] on button "Yes, Link & Assign" at bounding box center [729, 446] width 171 height 32
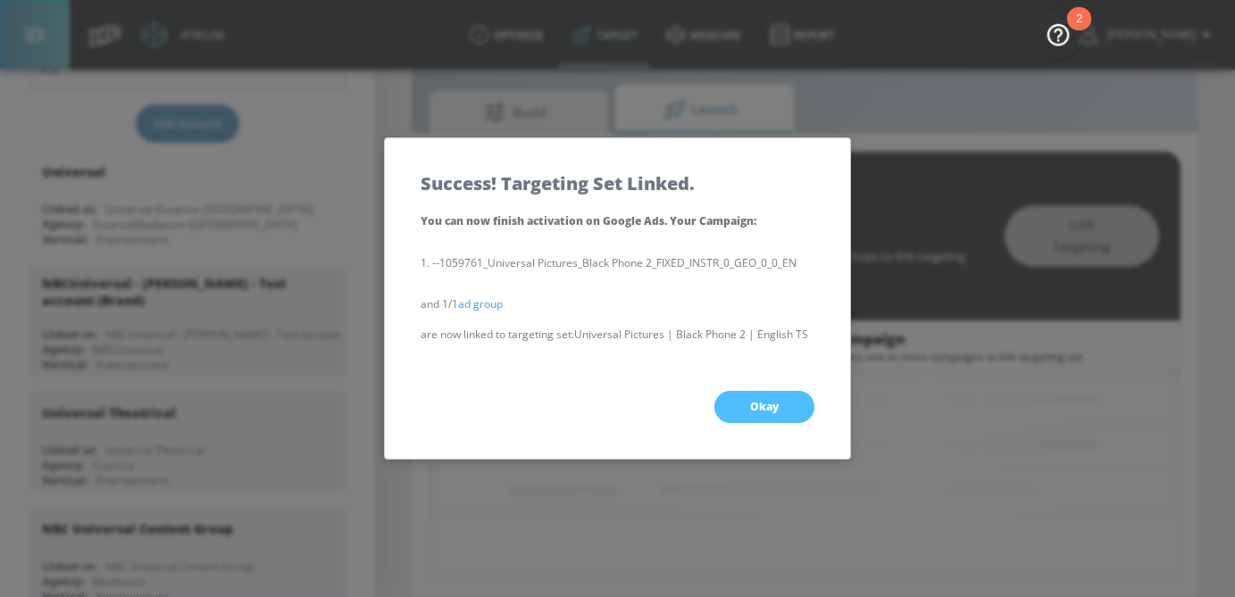
click at [759, 413] on span "Okay" at bounding box center [764, 407] width 29 height 14
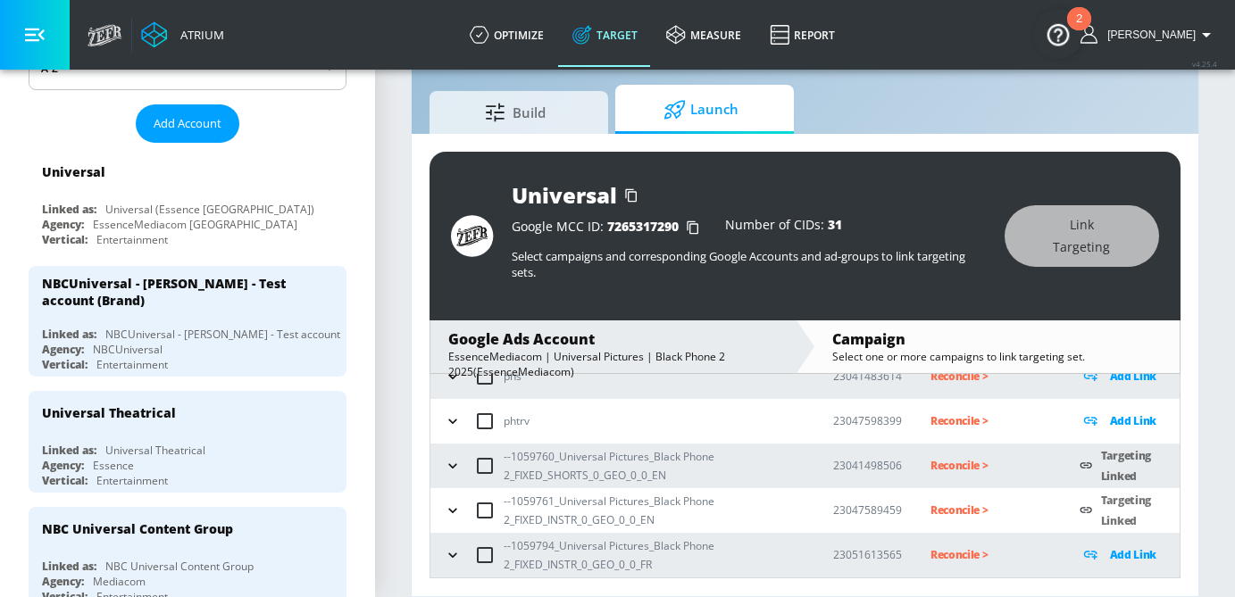
scroll to position [112, 0]
click at [455, 556] on icon "button" at bounding box center [453, 556] width 18 height 18
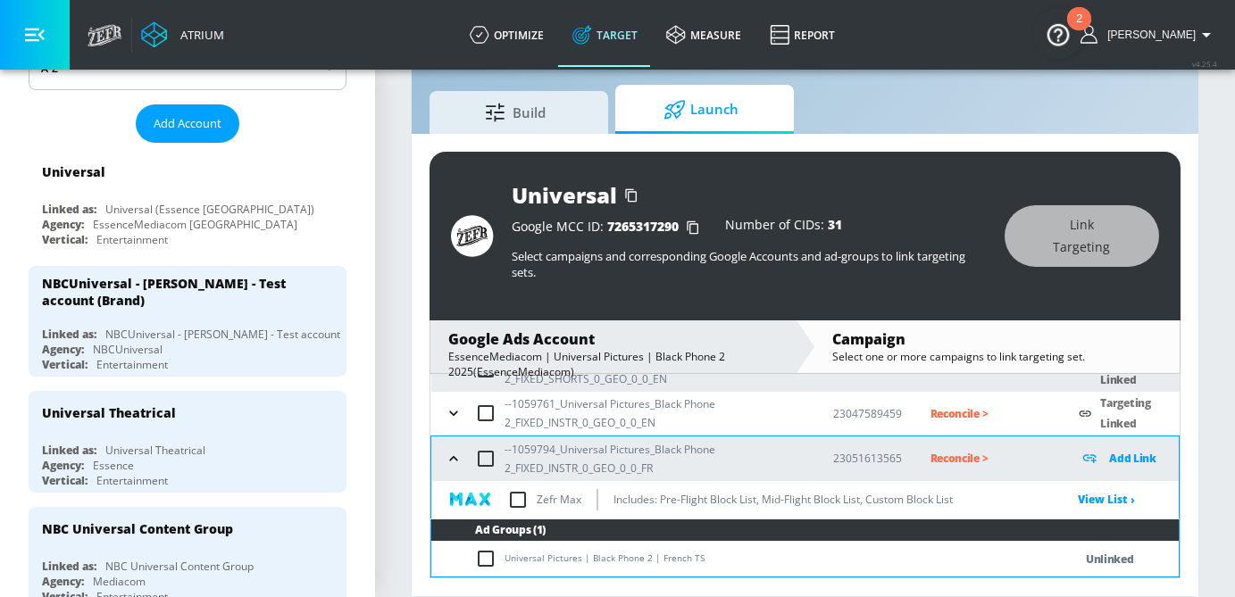
click at [478, 560] on input "checkbox" at bounding box center [489, 558] width 29 height 21
checkbox input "true"
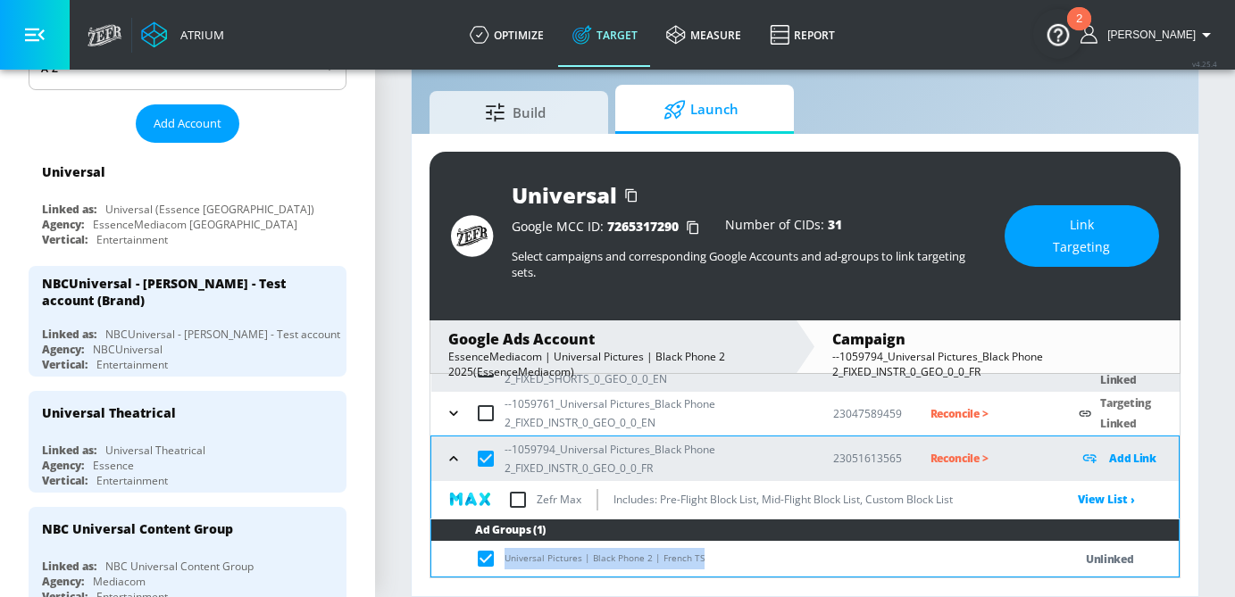
drag, startPoint x: 698, startPoint y: 565, endPoint x: 503, endPoint y: 563, distance: 194.7
click at [503, 563] on td "Universal Pictures | Black Phone 2 | French TS" at bounding box center [734, 559] width 606 height 35
copy td "Universal Pictures | Black Phone 2 | French TS"
click at [1075, 233] on span "Link Targeting" at bounding box center [1081, 236] width 83 height 44
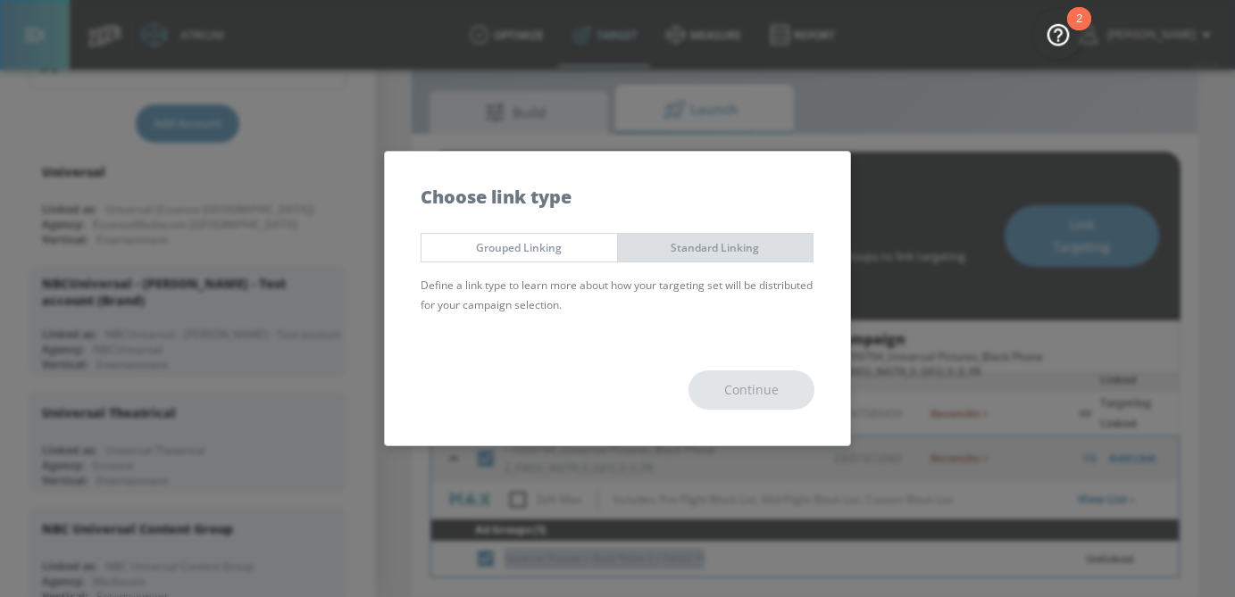
click at [683, 240] on span "Standard Linking" at bounding box center [715, 247] width 169 height 19
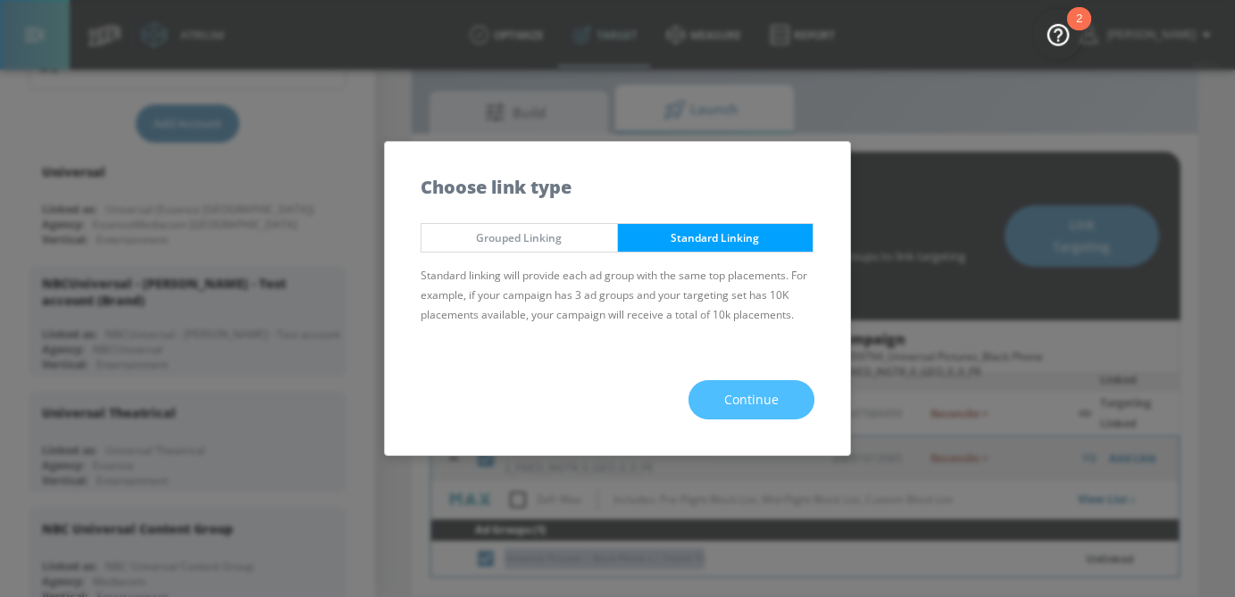
click at [762, 412] on button "Continue" at bounding box center [752, 400] width 126 height 40
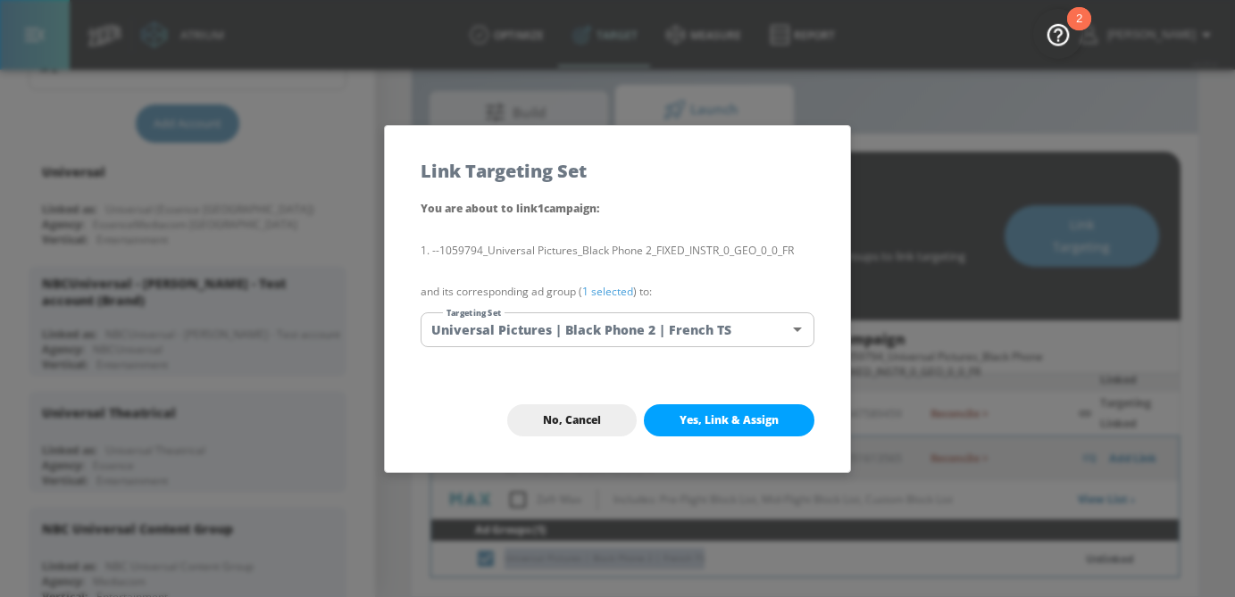
click at [636, 330] on body "Atrium optimize Target measure Report optimize Target measure Report v 4.25.4 […" at bounding box center [617, 277] width 1235 height 639
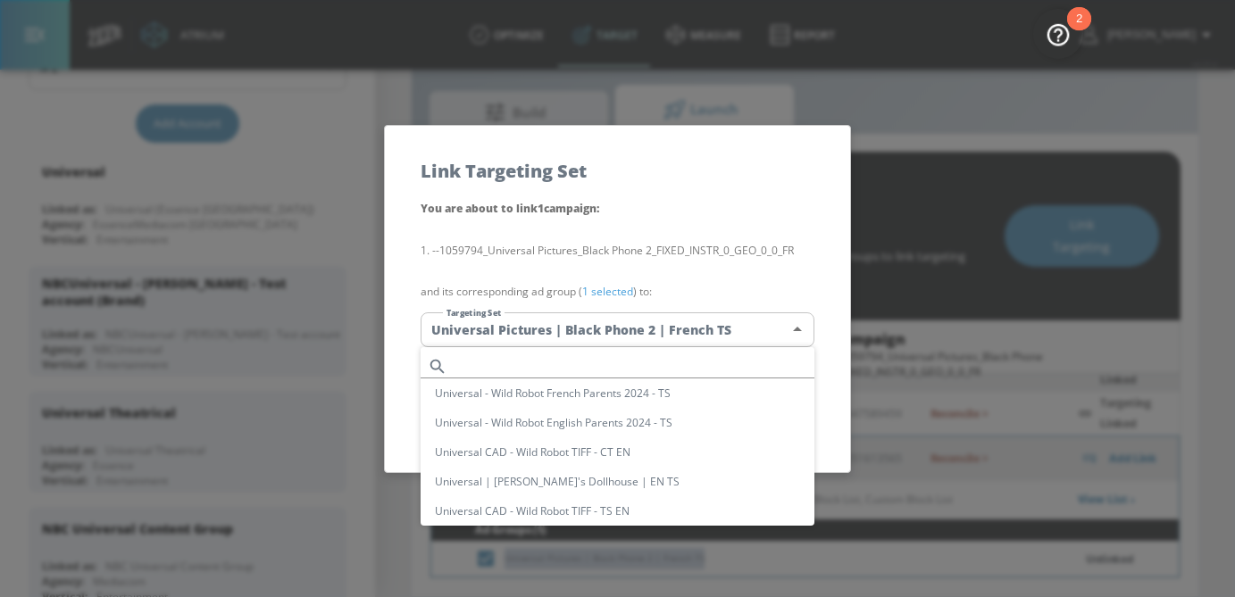
scroll to position [1991, 0]
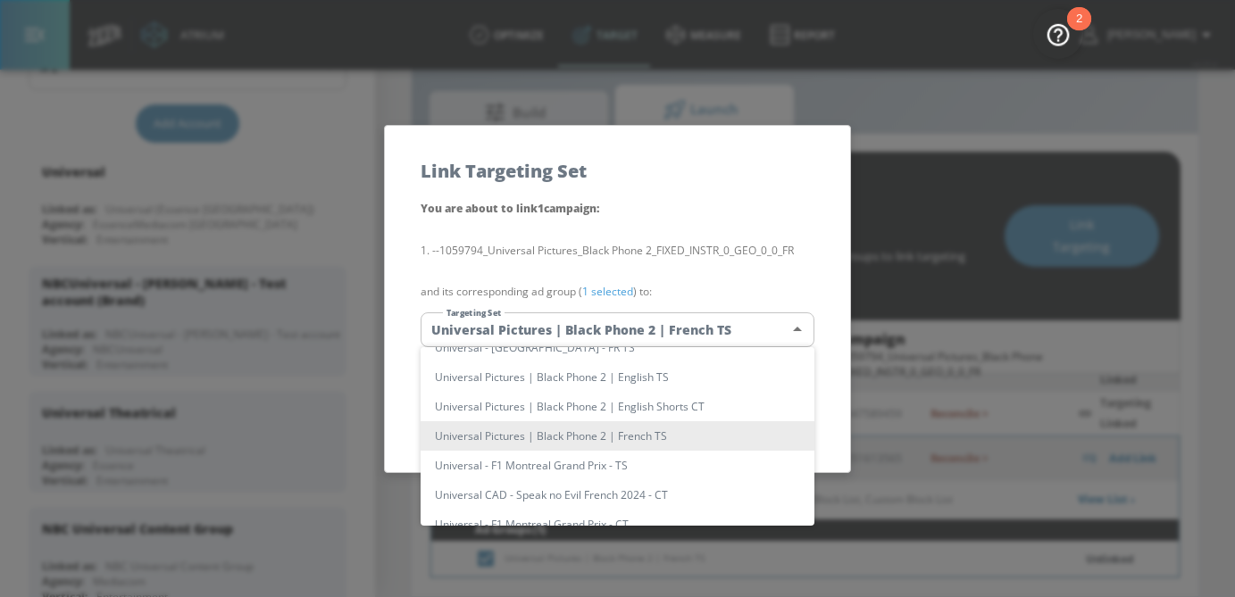
click at [715, 281] on div at bounding box center [617, 298] width 1235 height 597
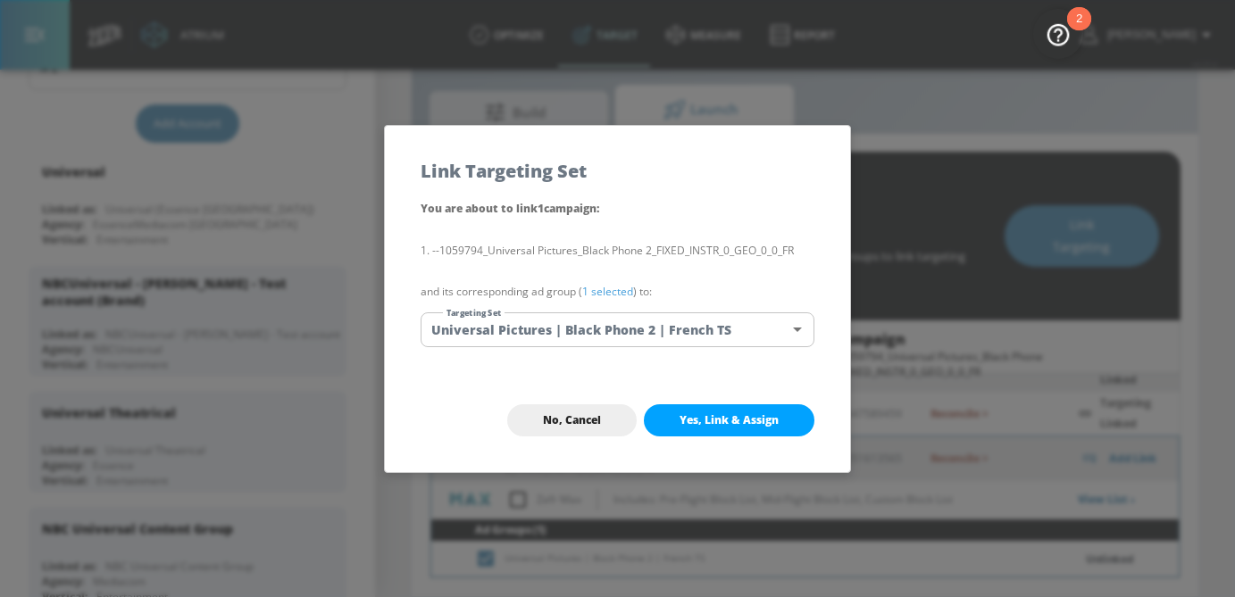
click at [607, 297] on link "1 selected" at bounding box center [607, 291] width 51 height 15
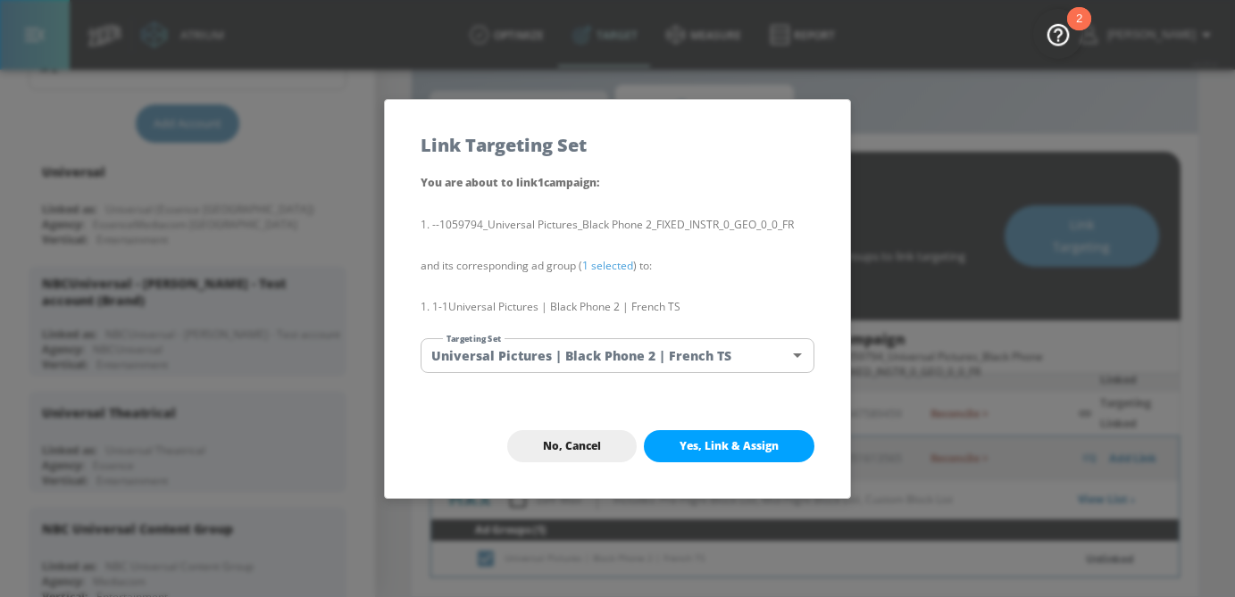
click at [714, 448] on span "Yes, Link & Assign" at bounding box center [729, 446] width 99 height 14
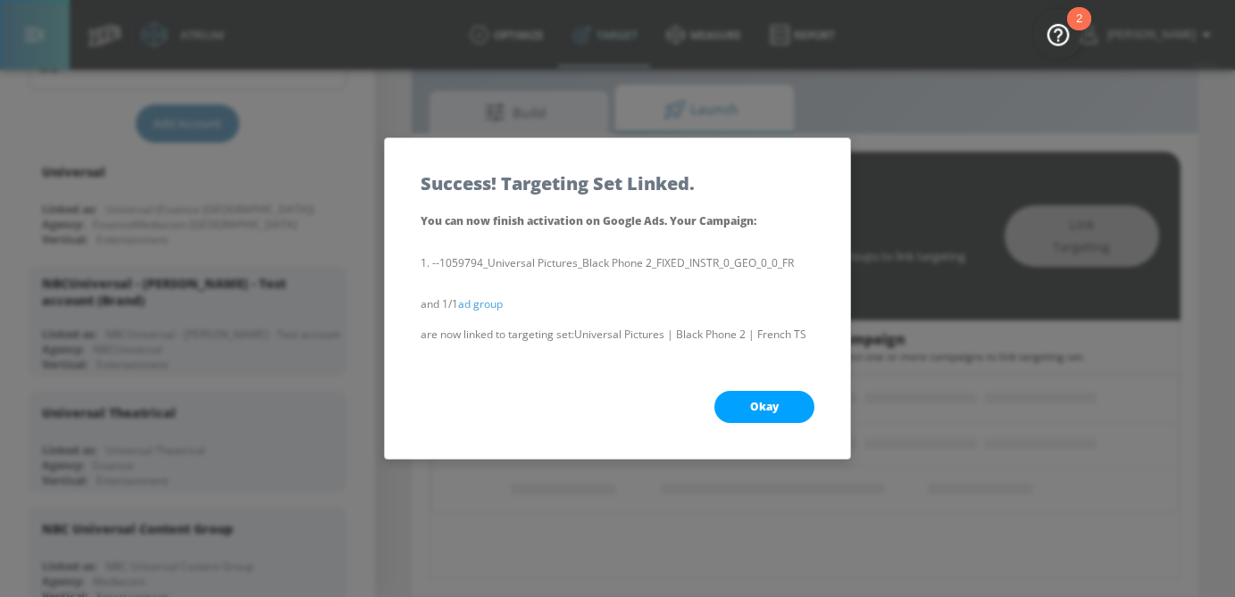
click at [790, 406] on button "Okay" at bounding box center [764, 407] width 100 height 32
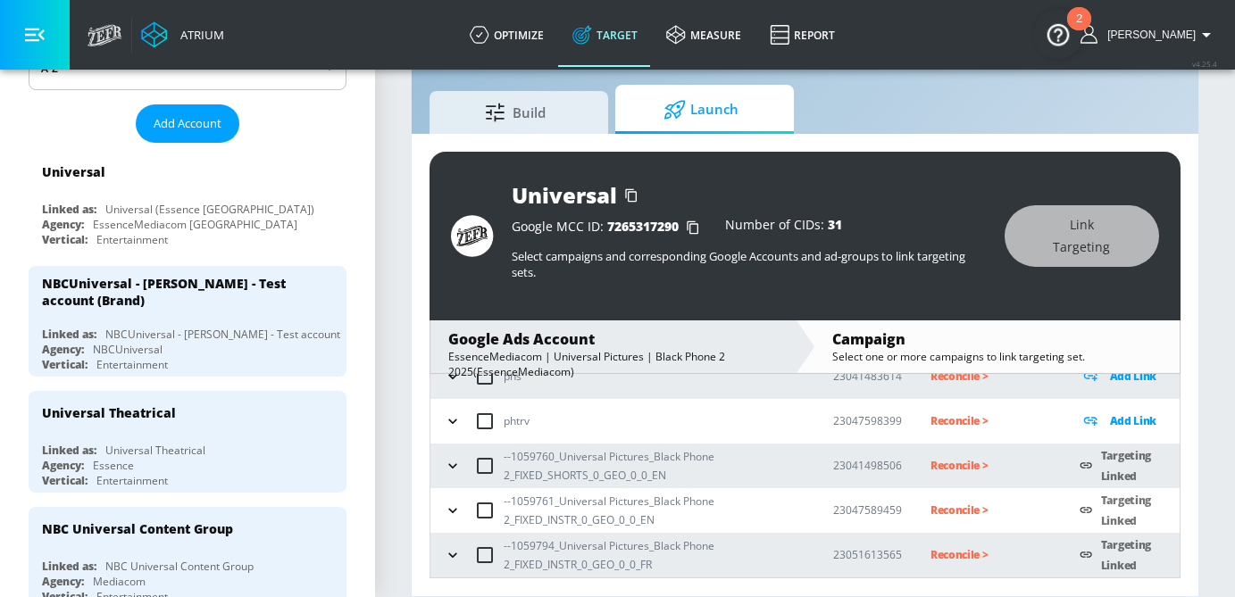
scroll to position [112, 0]
click at [942, 471] on p "Reconcile >" at bounding box center [991, 466] width 121 height 21
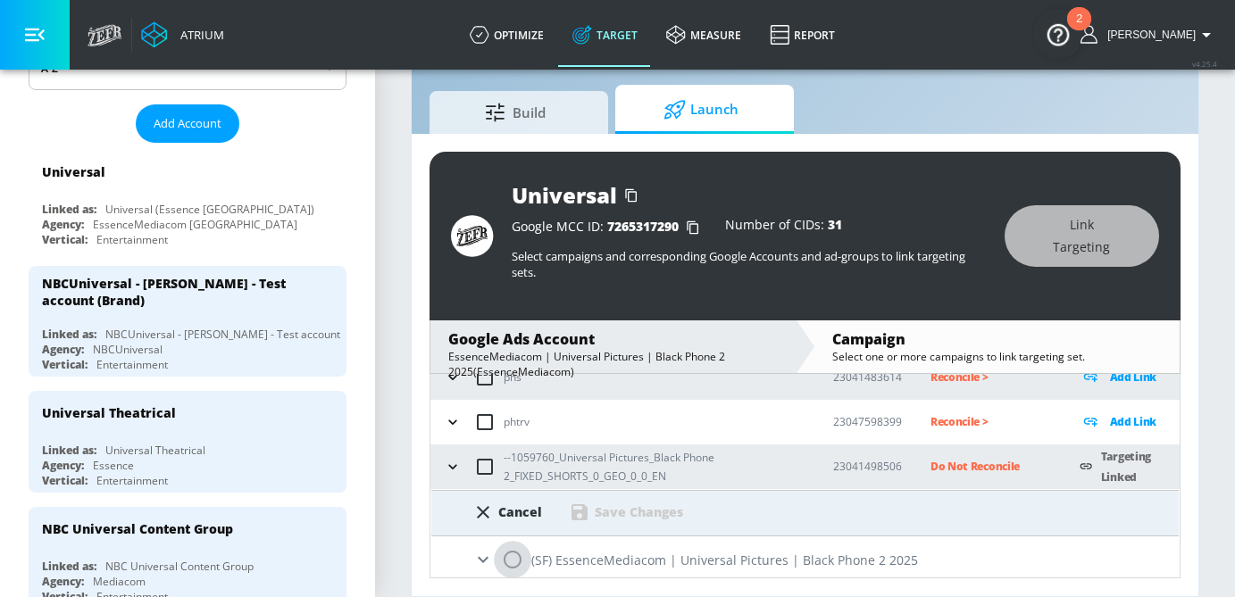
click at [516, 557] on input "radio" at bounding box center [513, 560] width 38 height 38
radio input "true"
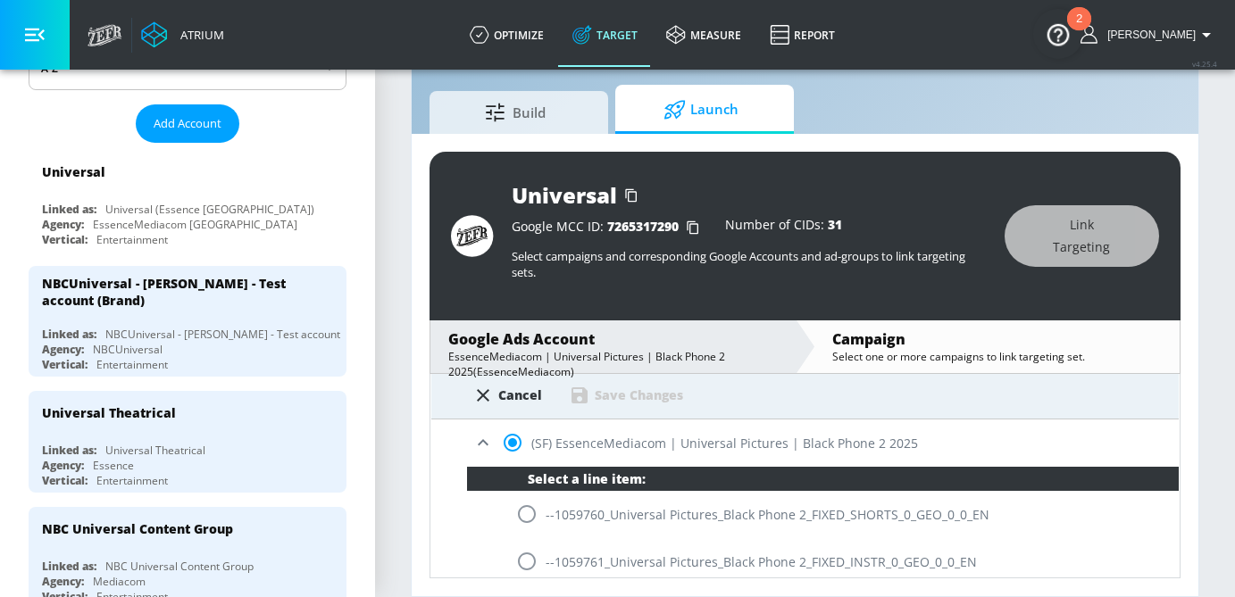
scroll to position [230, 0]
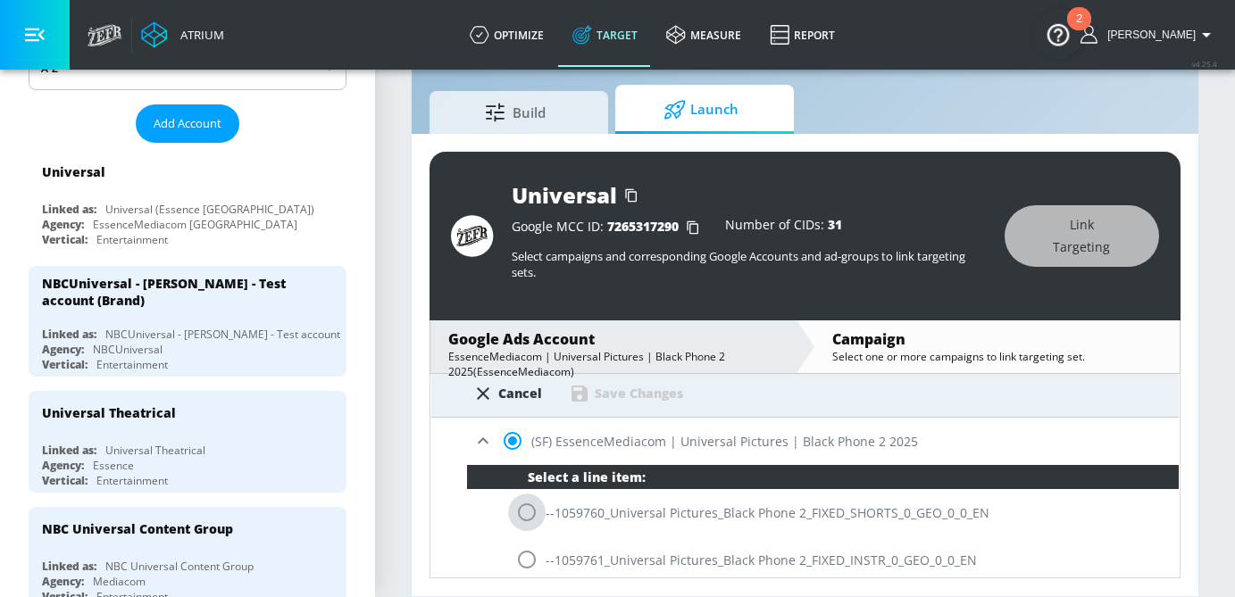
click at [526, 520] on input "radio" at bounding box center [527, 513] width 38 height 38
radio input "true"
click at [615, 407] on div "Cancel Save Changes" at bounding box center [805, 395] width 748 height 46
click at [621, 398] on div "Save Changes" at bounding box center [639, 393] width 88 height 17
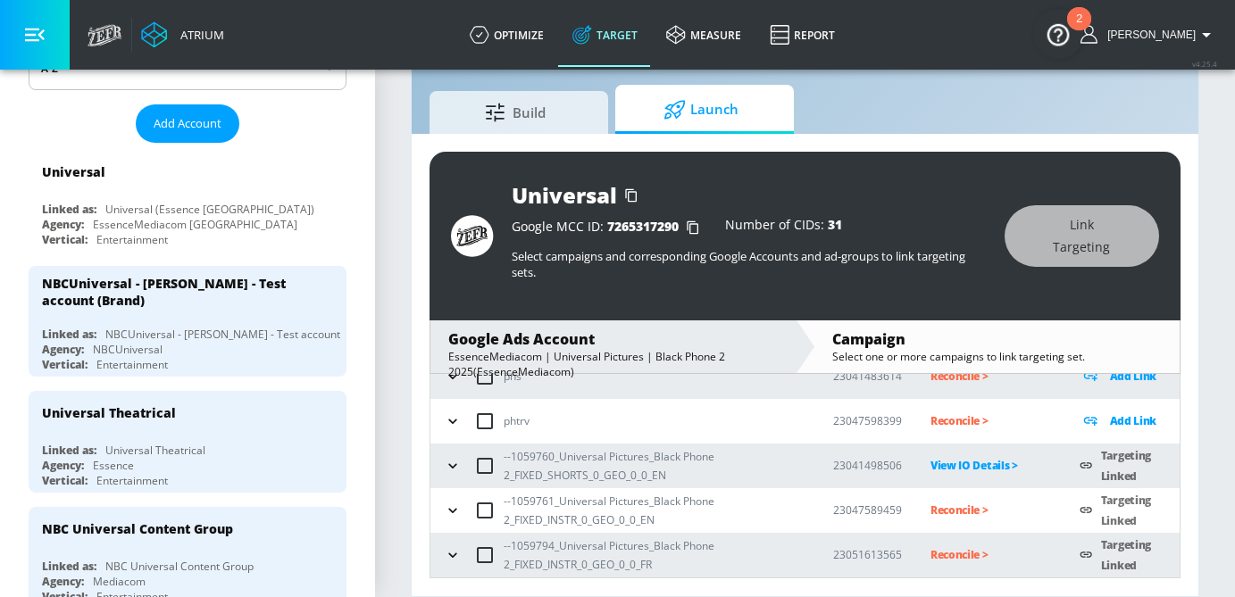
scroll to position [112, 0]
click at [959, 514] on p "Reconcile >" at bounding box center [991, 511] width 121 height 21
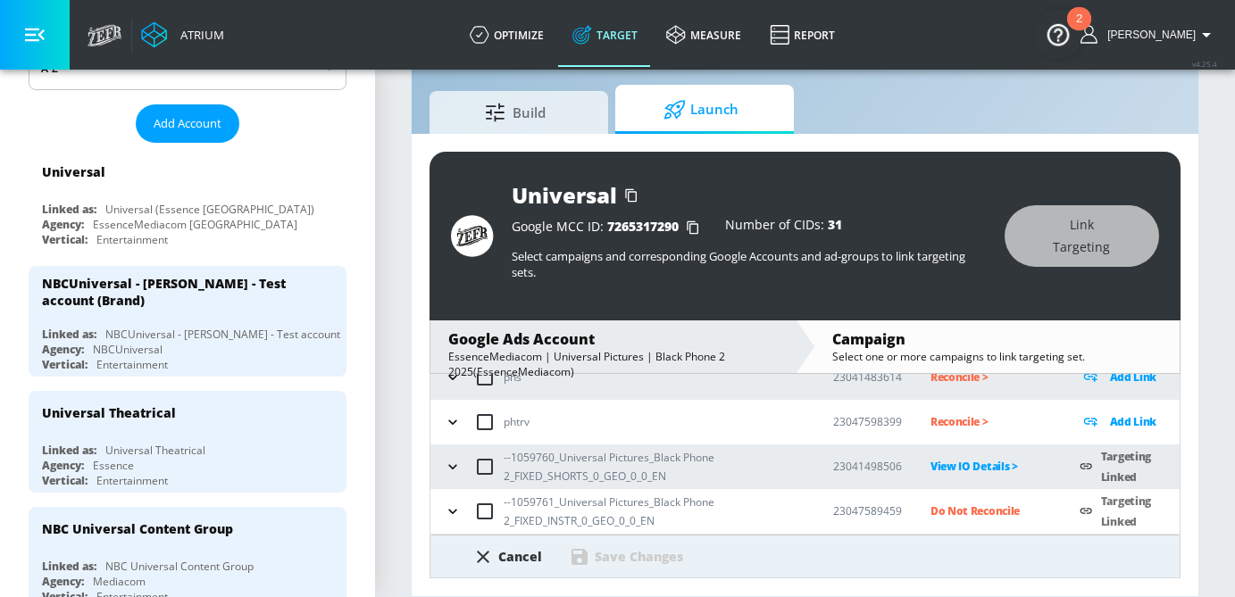
scroll to position [207, 0]
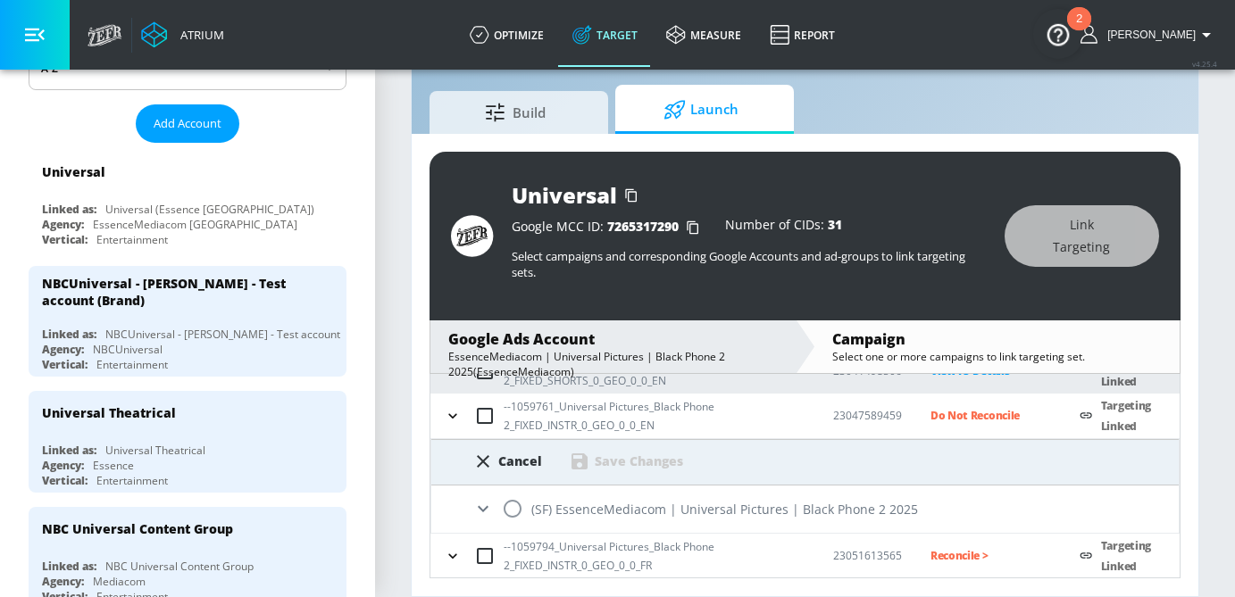
click at [517, 507] on input "radio" at bounding box center [513, 509] width 38 height 38
radio input "true"
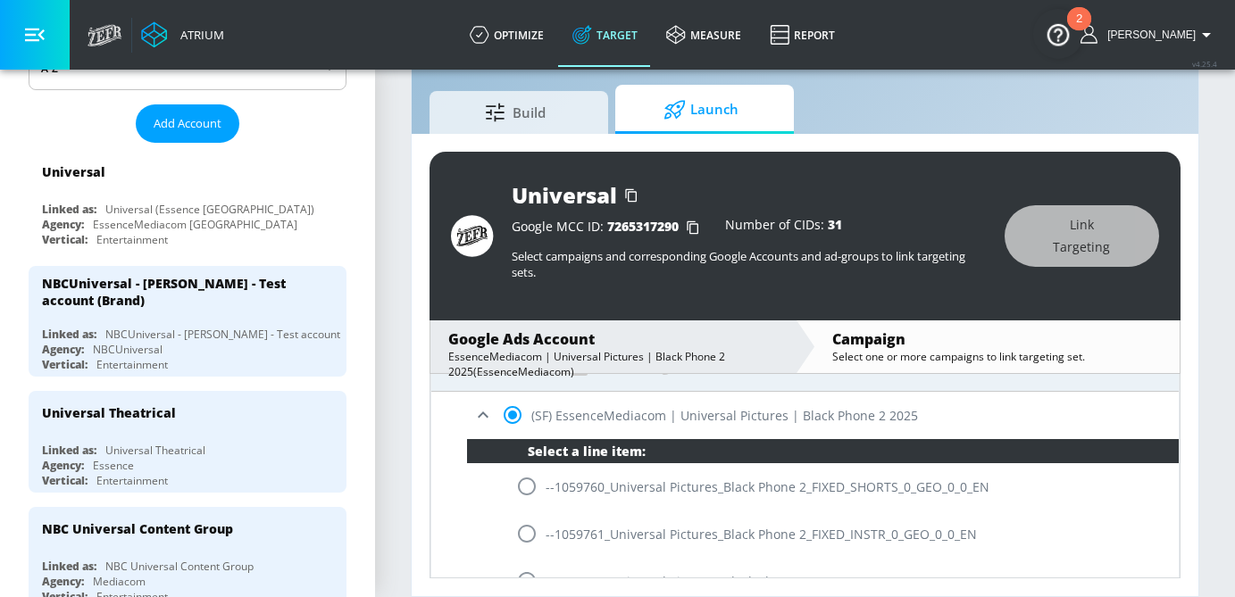
click at [526, 529] on input "radio" at bounding box center [527, 534] width 38 height 38
radio input "true"
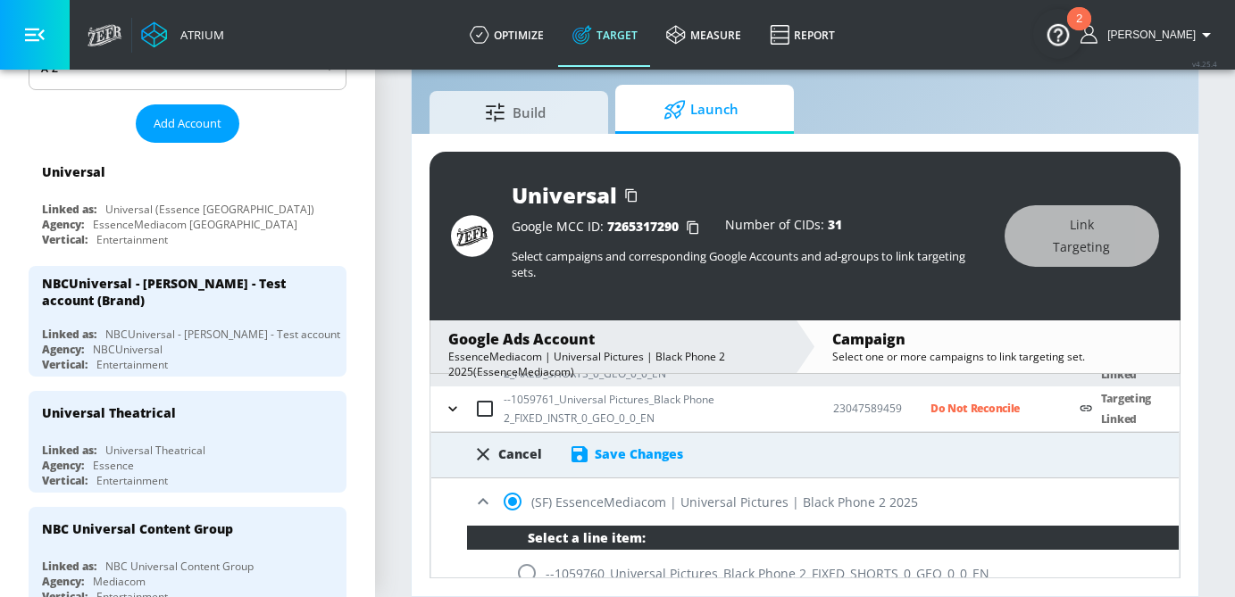
scroll to position [213, 0]
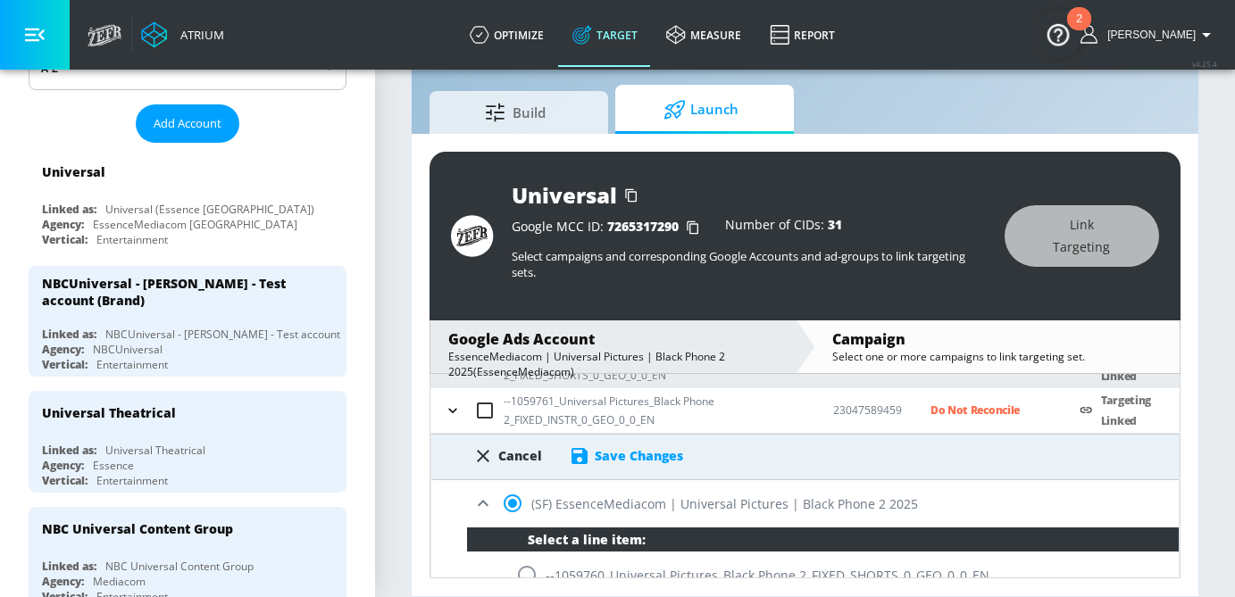
click at [624, 452] on div "Save Changes" at bounding box center [639, 455] width 88 height 17
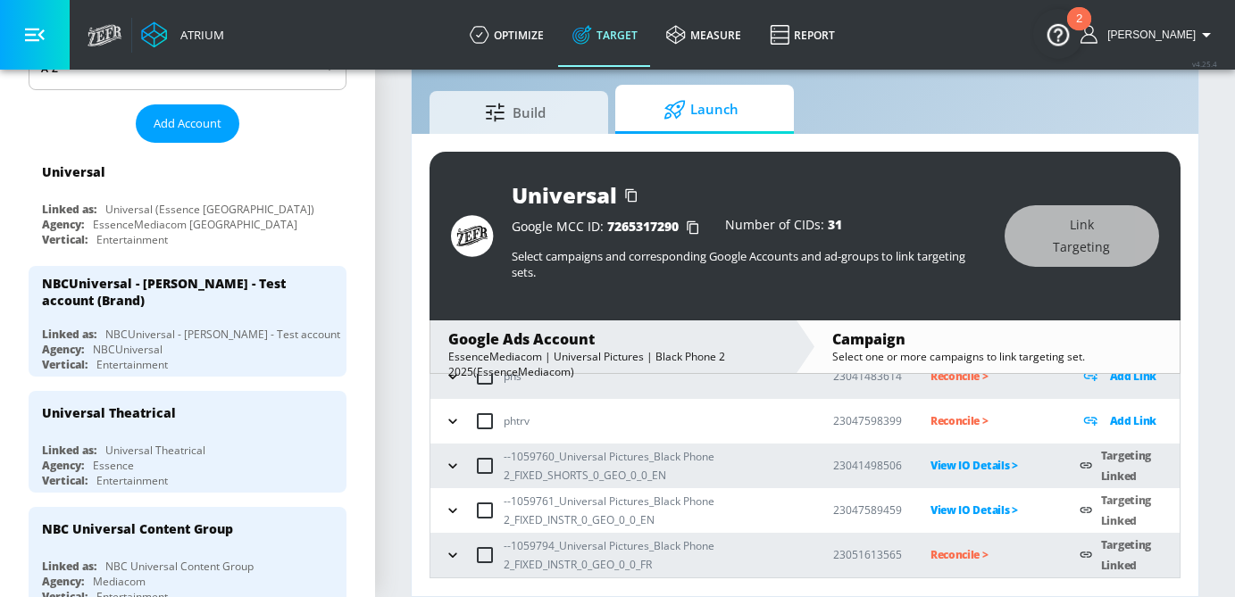
scroll to position [112, 0]
click at [968, 561] on p "Reconcile >" at bounding box center [991, 556] width 121 height 21
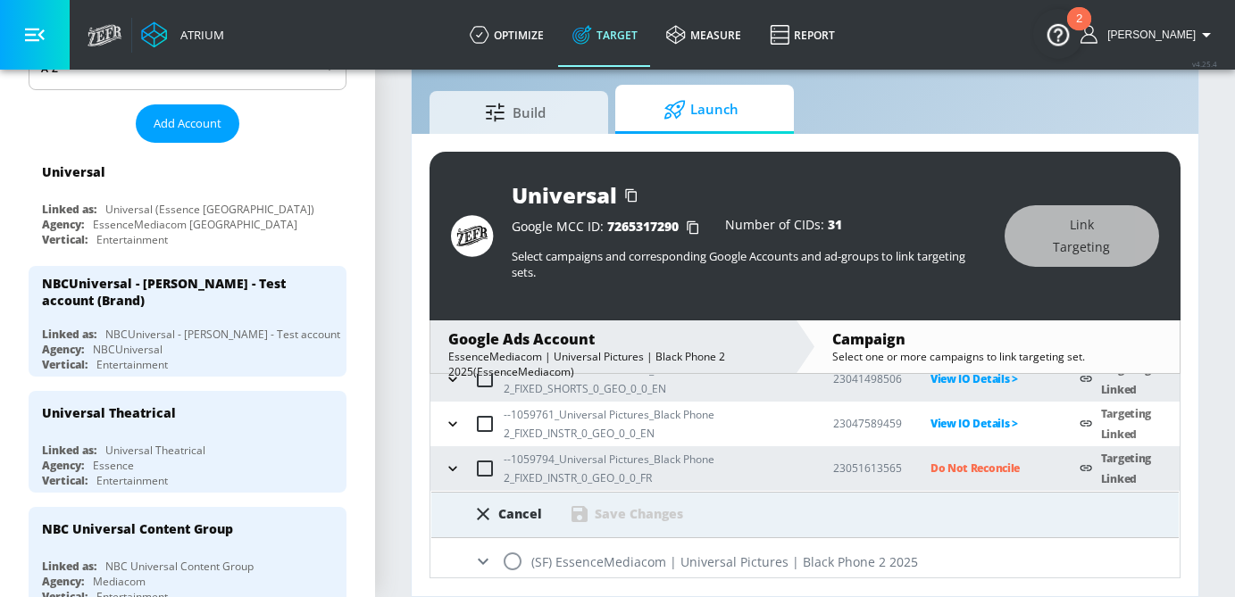
click at [517, 555] on input "radio" at bounding box center [513, 562] width 38 height 38
radio input "true"
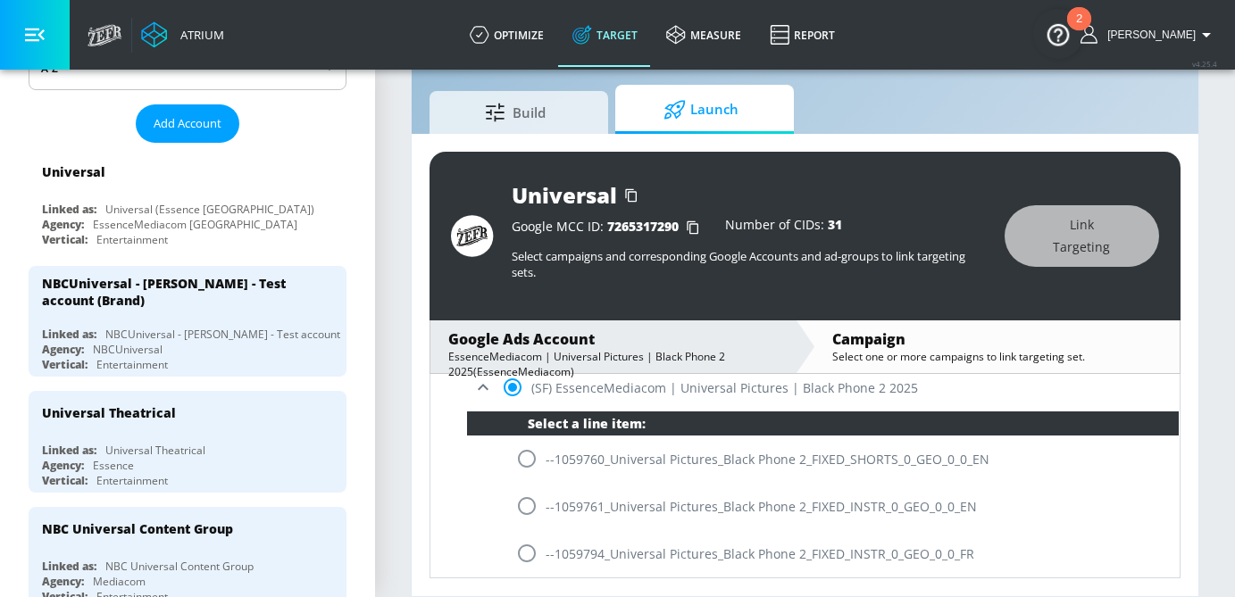
click at [531, 547] on input "radio" at bounding box center [527, 554] width 38 height 38
radio input "true"
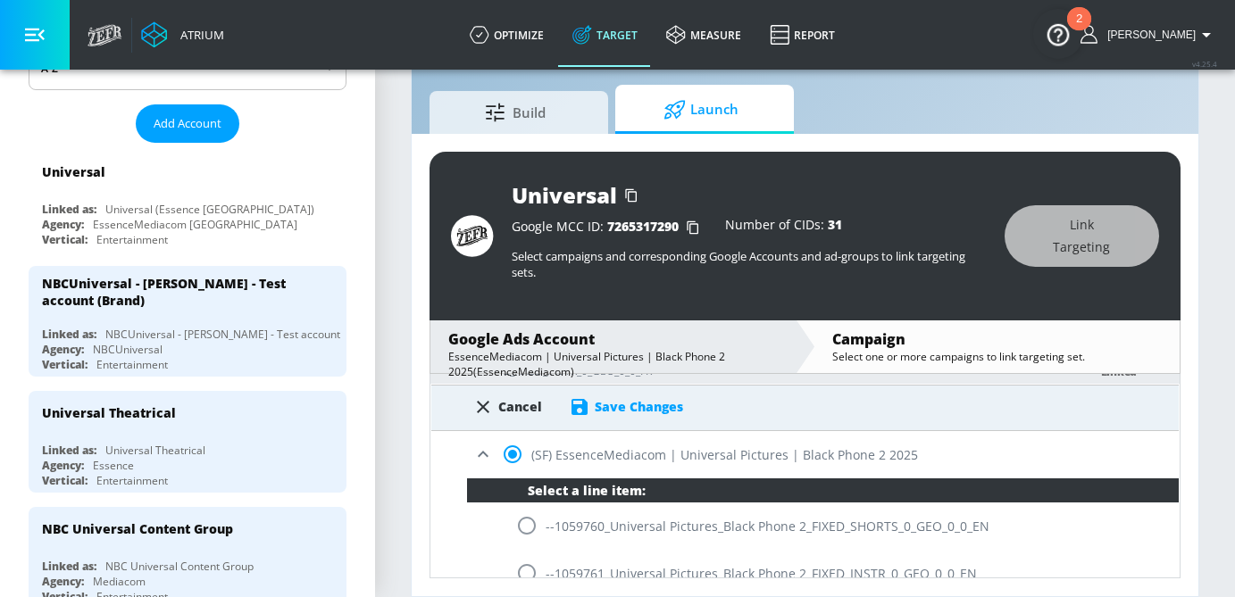
scroll to position [255, 0]
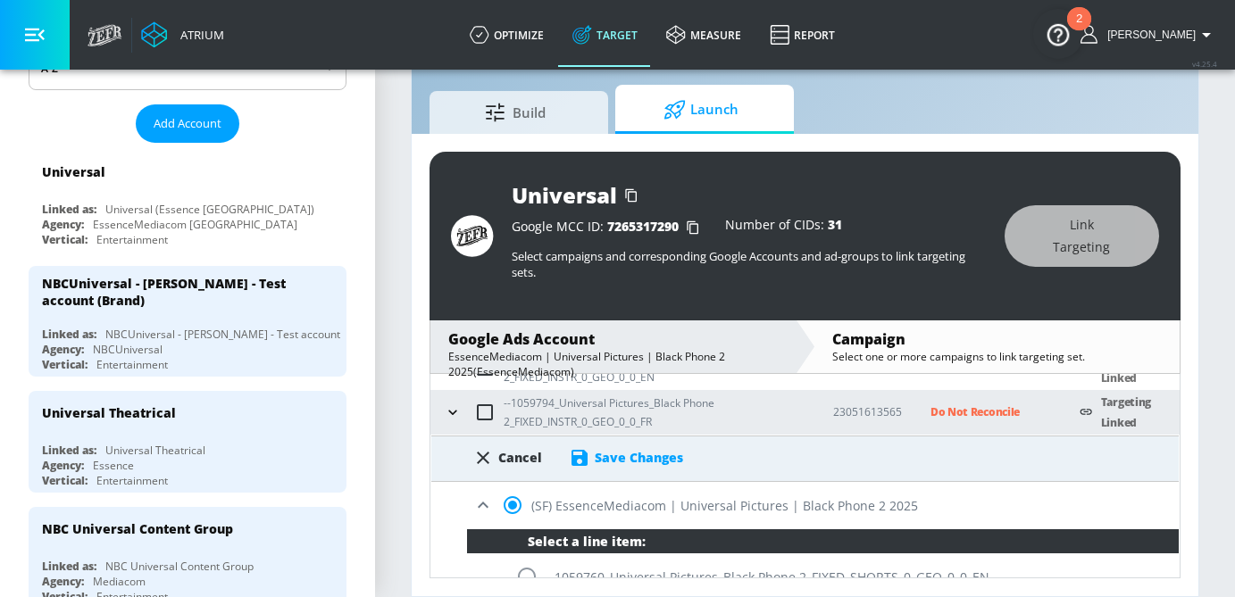
click at [640, 458] on div "Save Changes" at bounding box center [639, 457] width 88 height 17
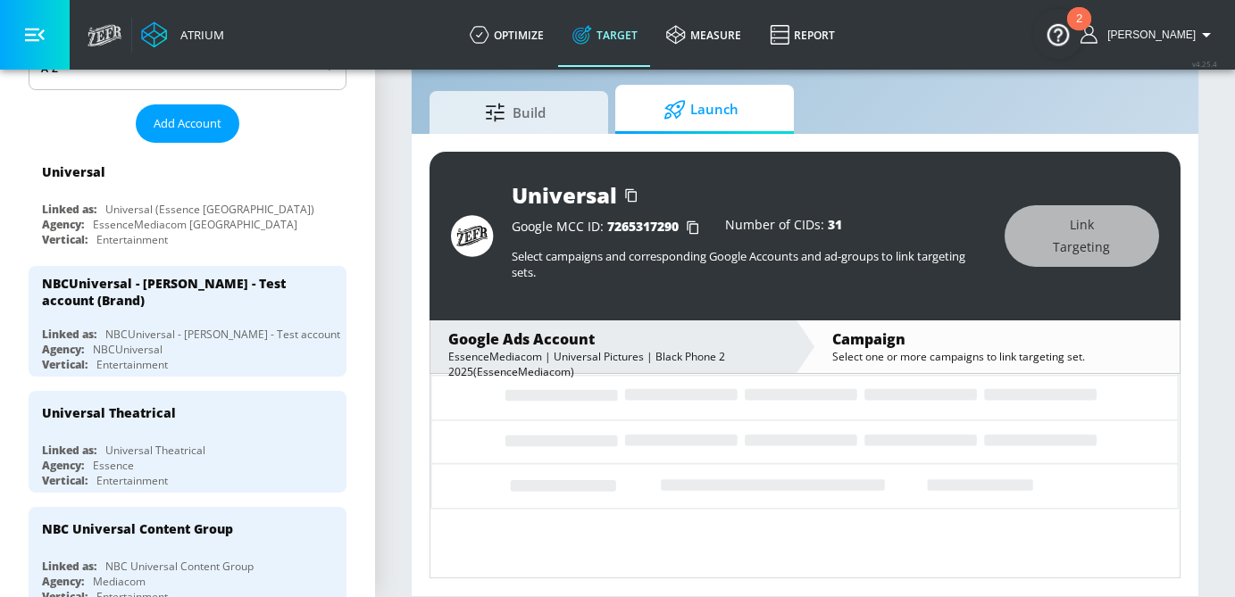
scroll to position [112, 0]
